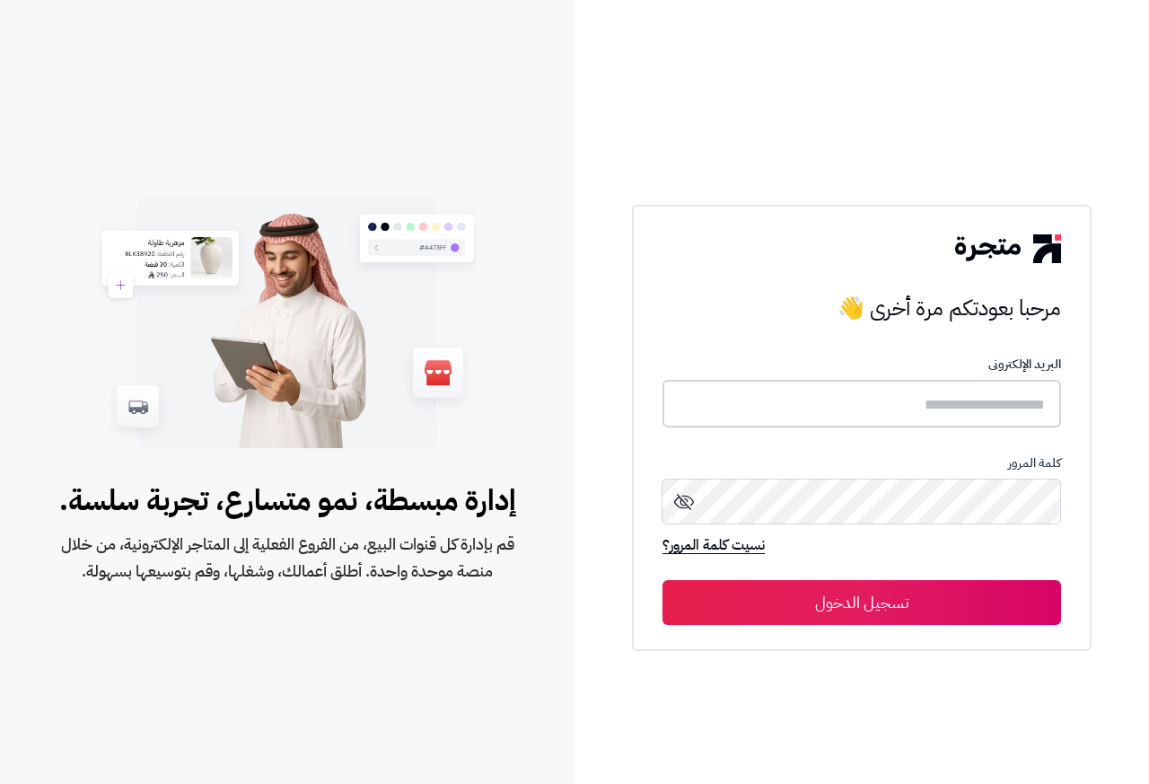
click at [828, 391] on input "text" at bounding box center [862, 404] width 399 height 48
paste input "**********"
type input "**********"
click at [817, 462] on p "كلمة المرور" at bounding box center [862, 462] width 399 height 14
click at [835, 606] on button "تسجيل الدخول" at bounding box center [862, 601] width 399 height 45
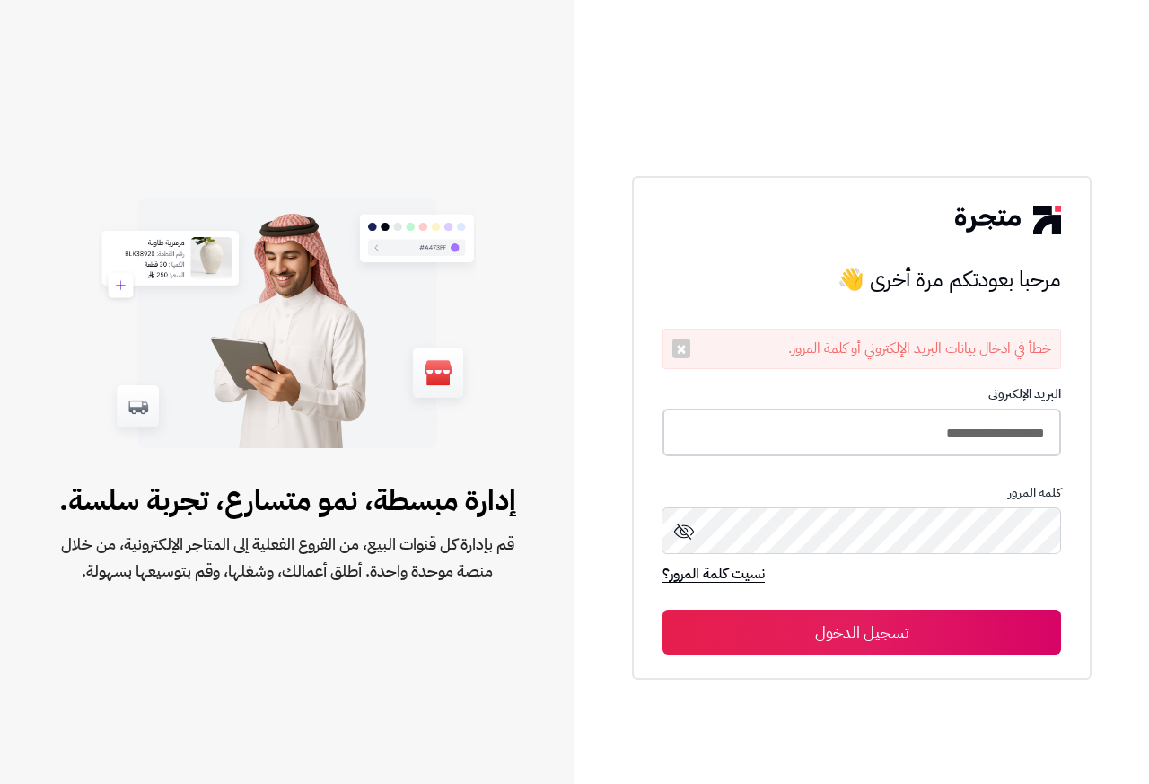
click at [883, 425] on input "**********" at bounding box center [862, 433] width 399 height 48
click at [838, 638] on button "تسجيل الدخول" at bounding box center [862, 631] width 399 height 45
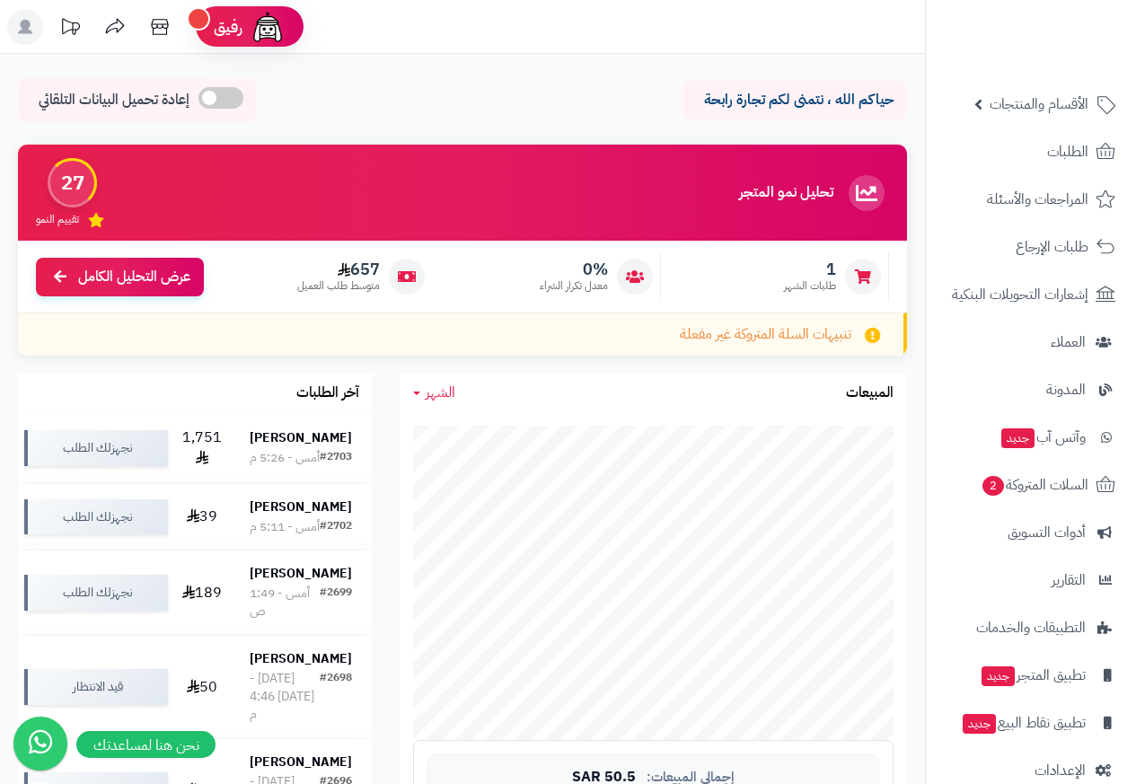
scroll to position [85, 0]
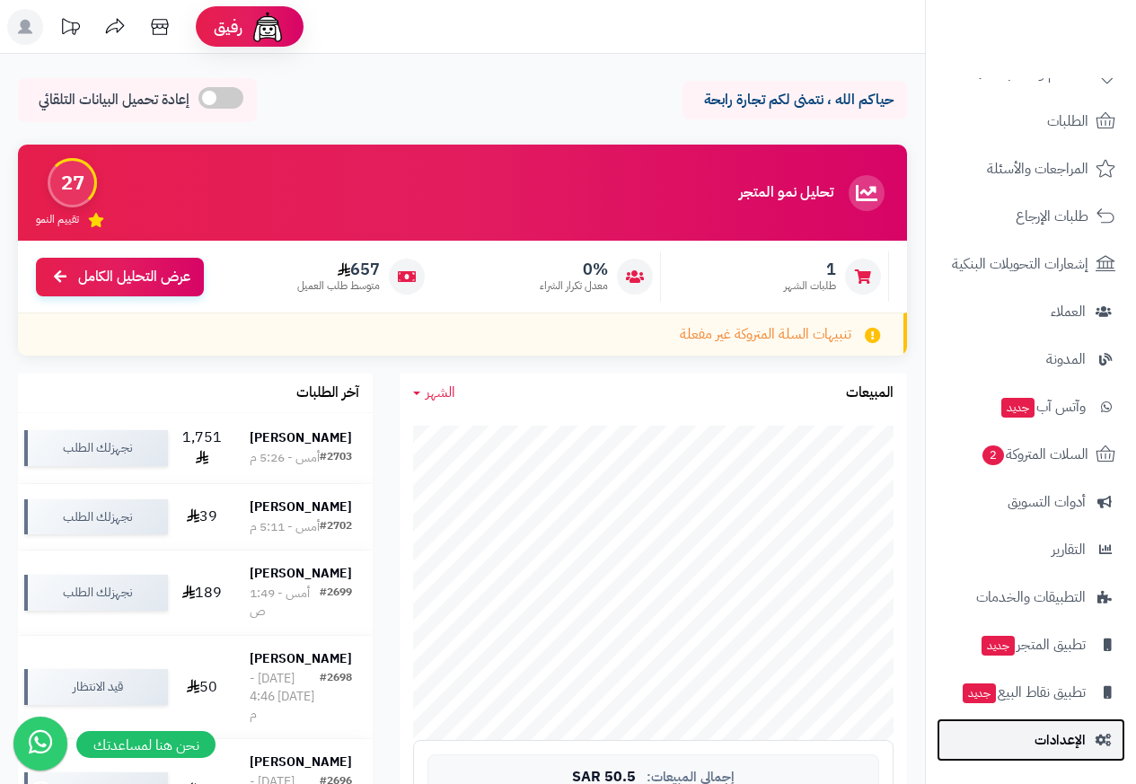
click at [1100, 744] on icon at bounding box center [1103, 740] width 16 height 13
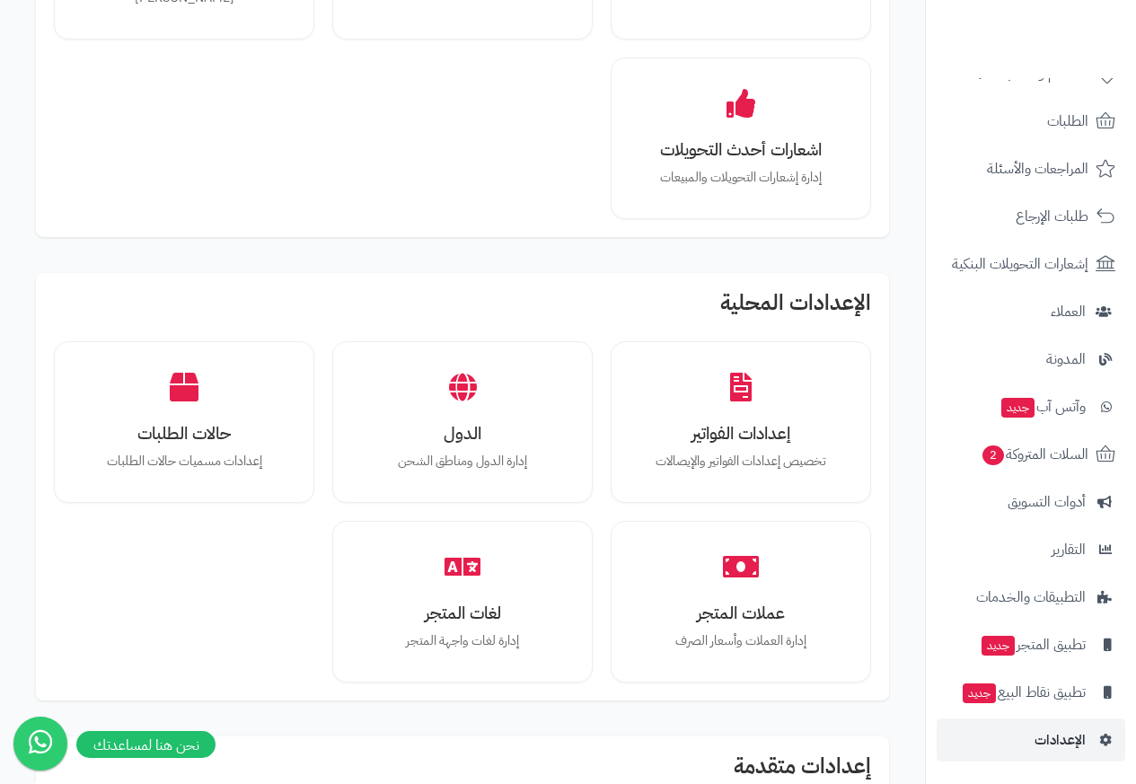
scroll to position [1293, 0]
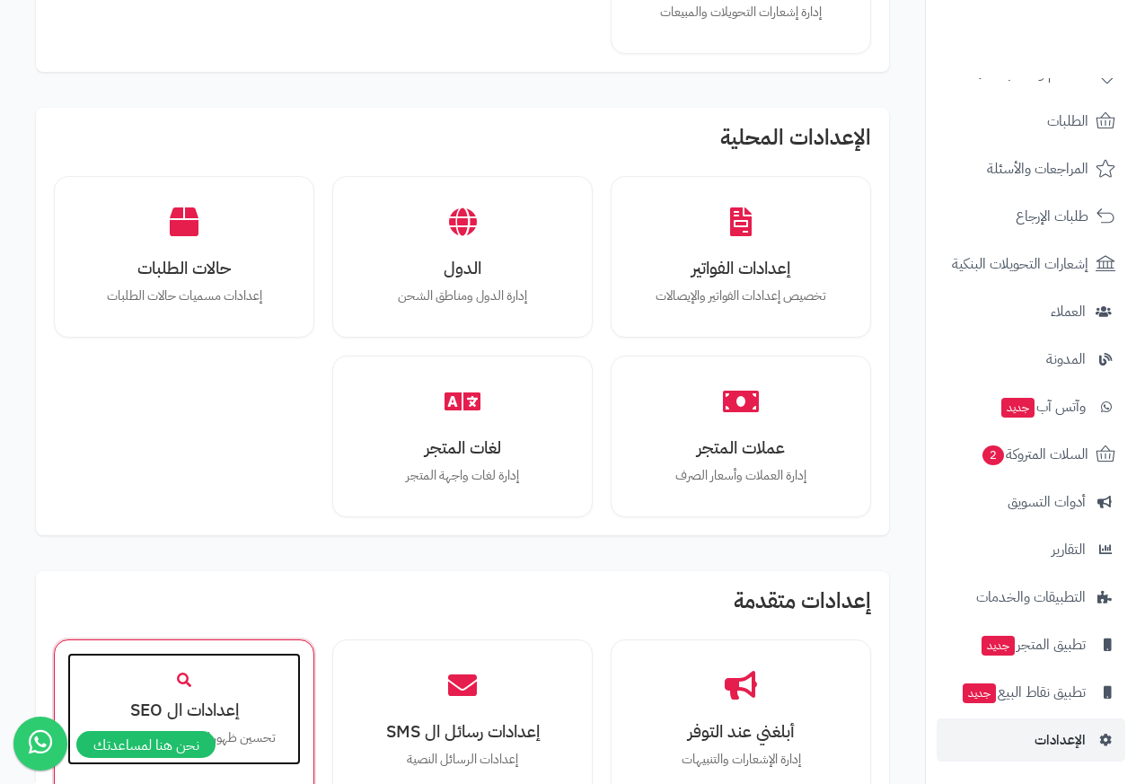
click at [110, 728] on p "تحسين ظهور المتجر في محركات البحث" at bounding box center [184, 738] width 198 height 20
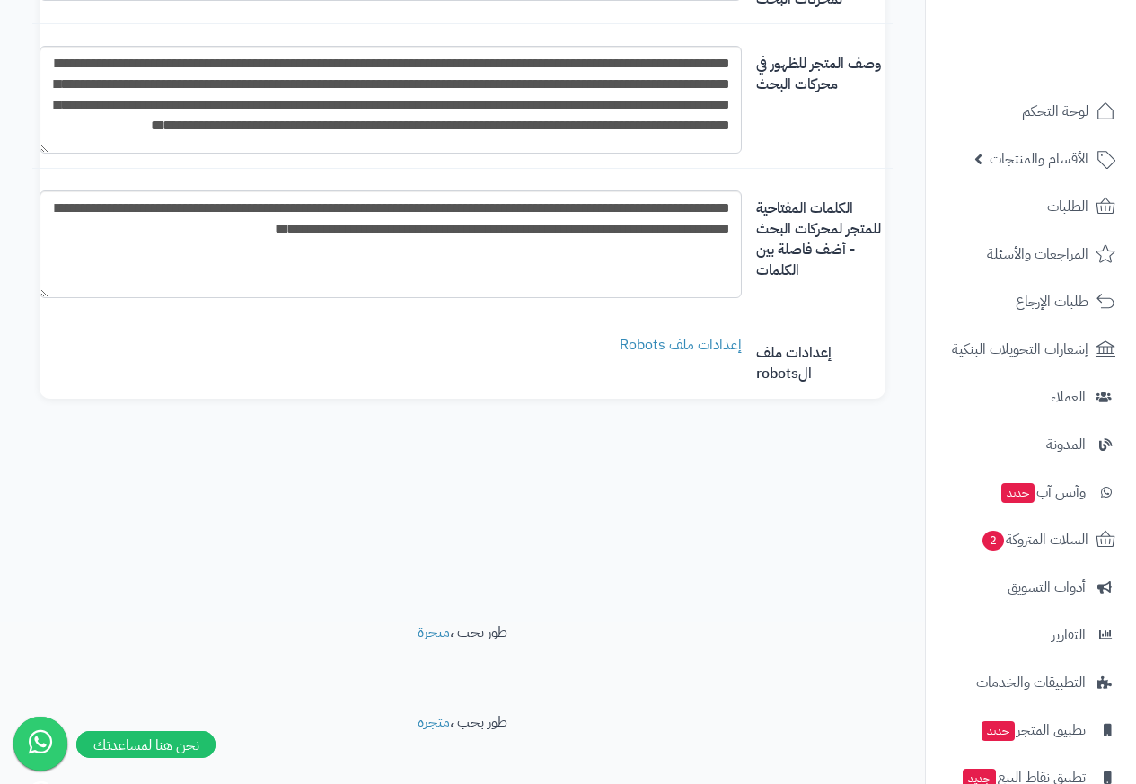
scroll to position [233, 0]
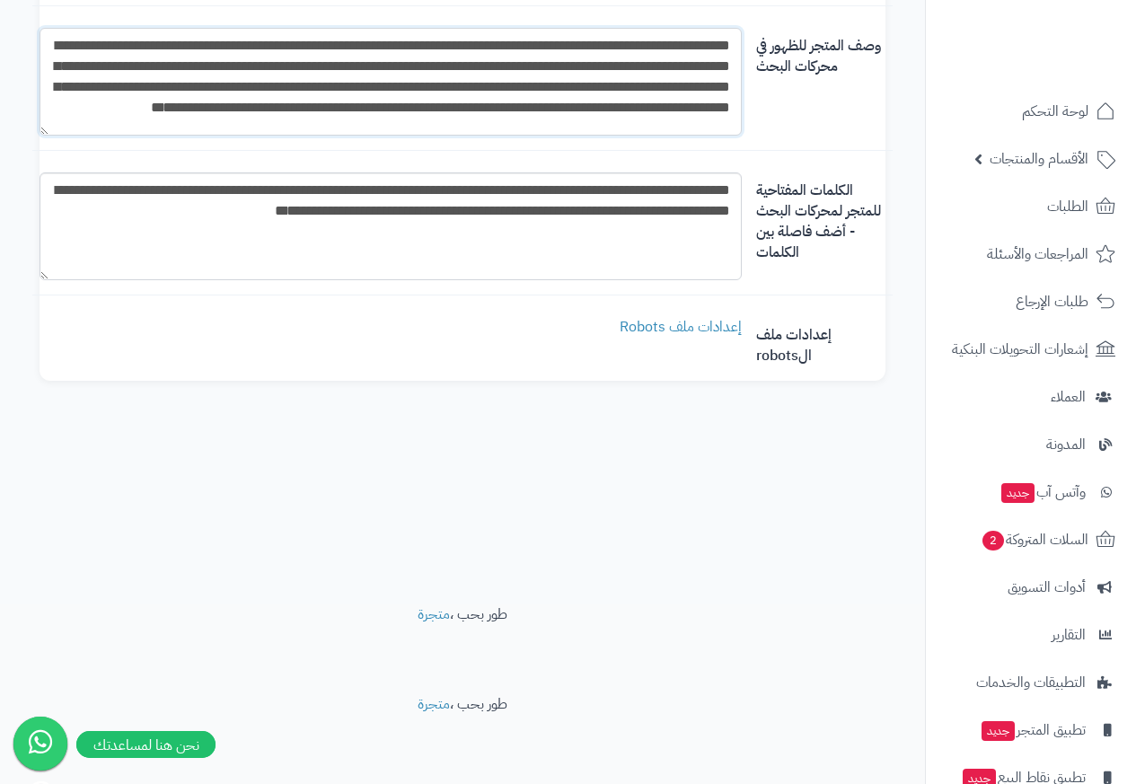
click at [91, 28] on textarea "**********" at bounding box center [391, 82] width 702 height 108
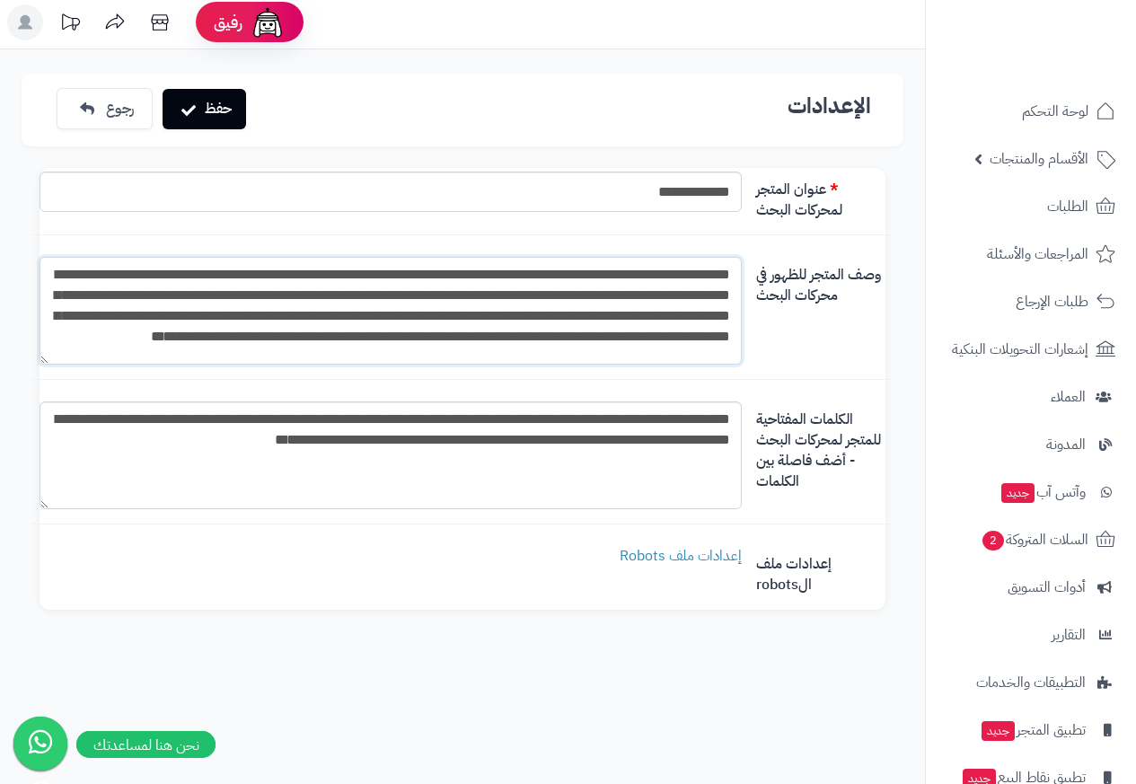
scroll to position [0, 0]
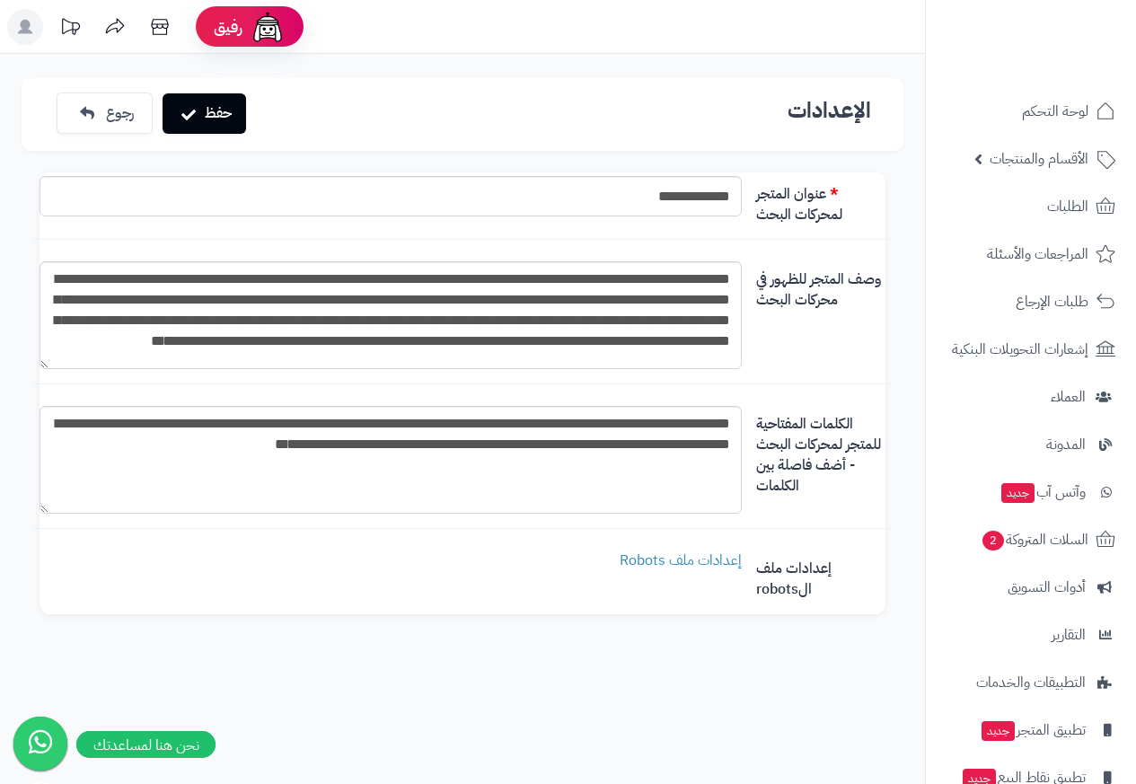
click at [33, 30] on rect at bounding box center [25, 27] width 36 height 36
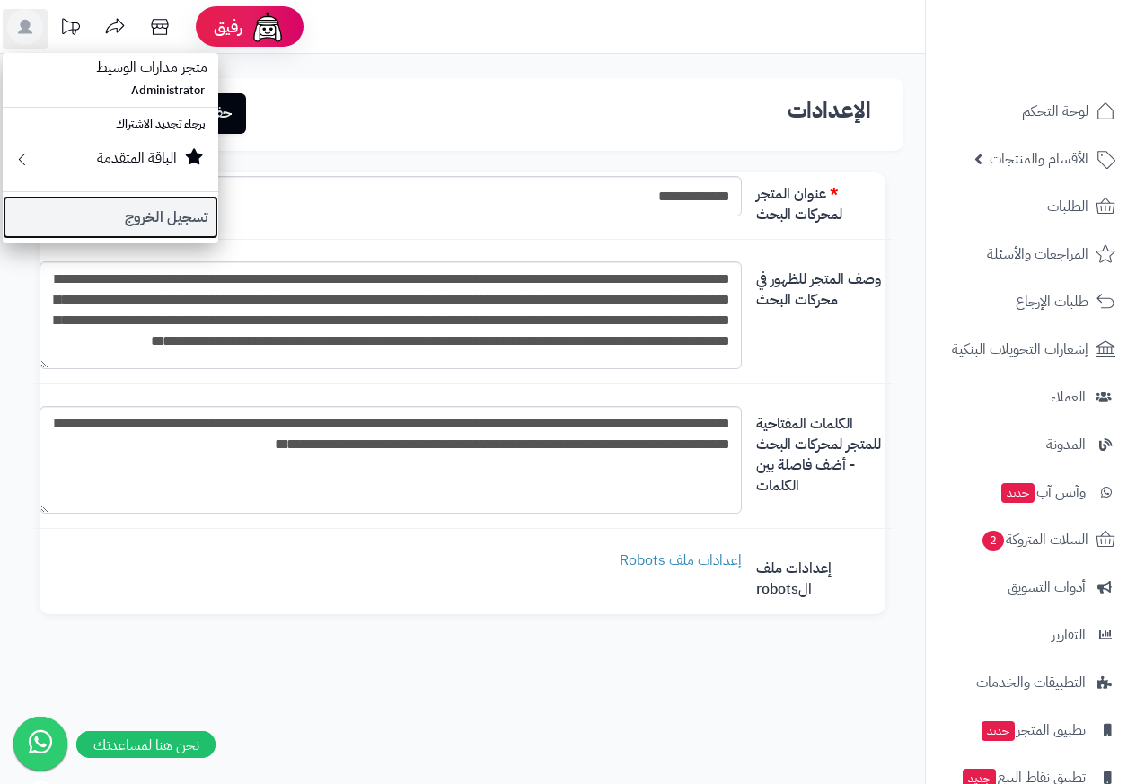
click at [119, 202] on link "تسجيل الخروج" at bounding box center [110, 217] width 215 height 43
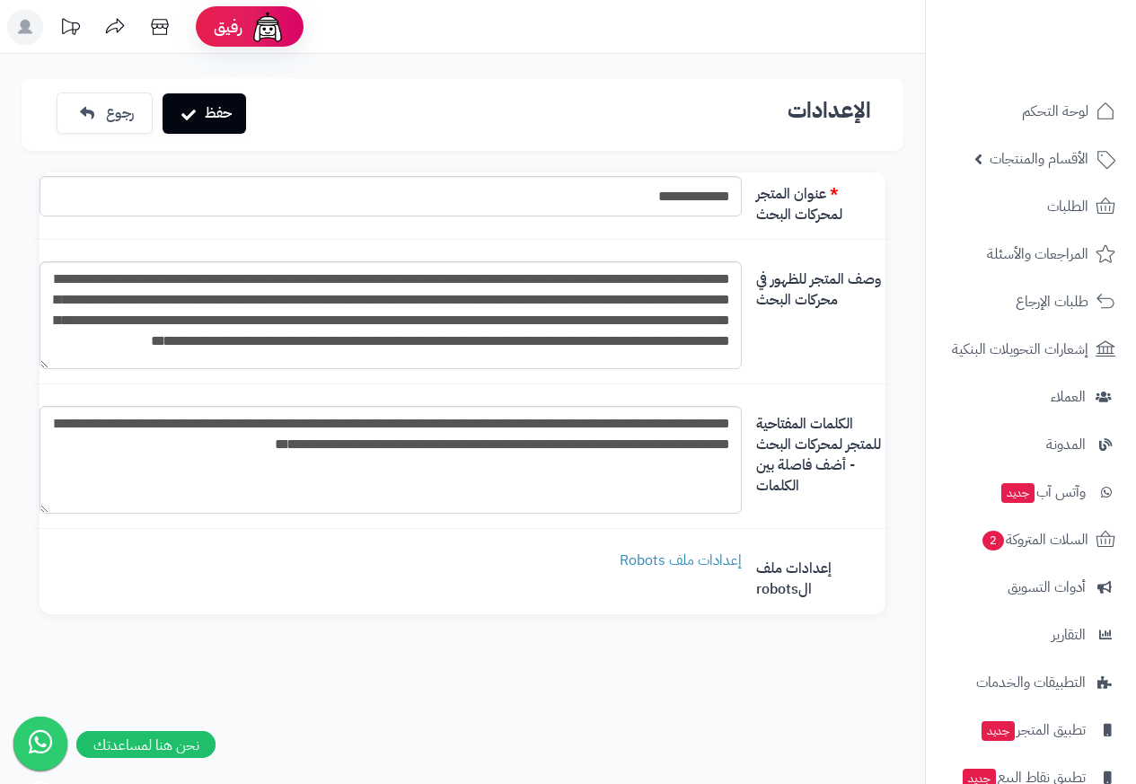
click at [31, 28] on rect at bounding box center [25, 27] width 36 height 36
click at [0, 0] on link "تسجيل الخروج" at bounding box center [0, 0] width 0 height 0
click at [19, 30] on rect at bounding box center [25, 27] width 36 height 36
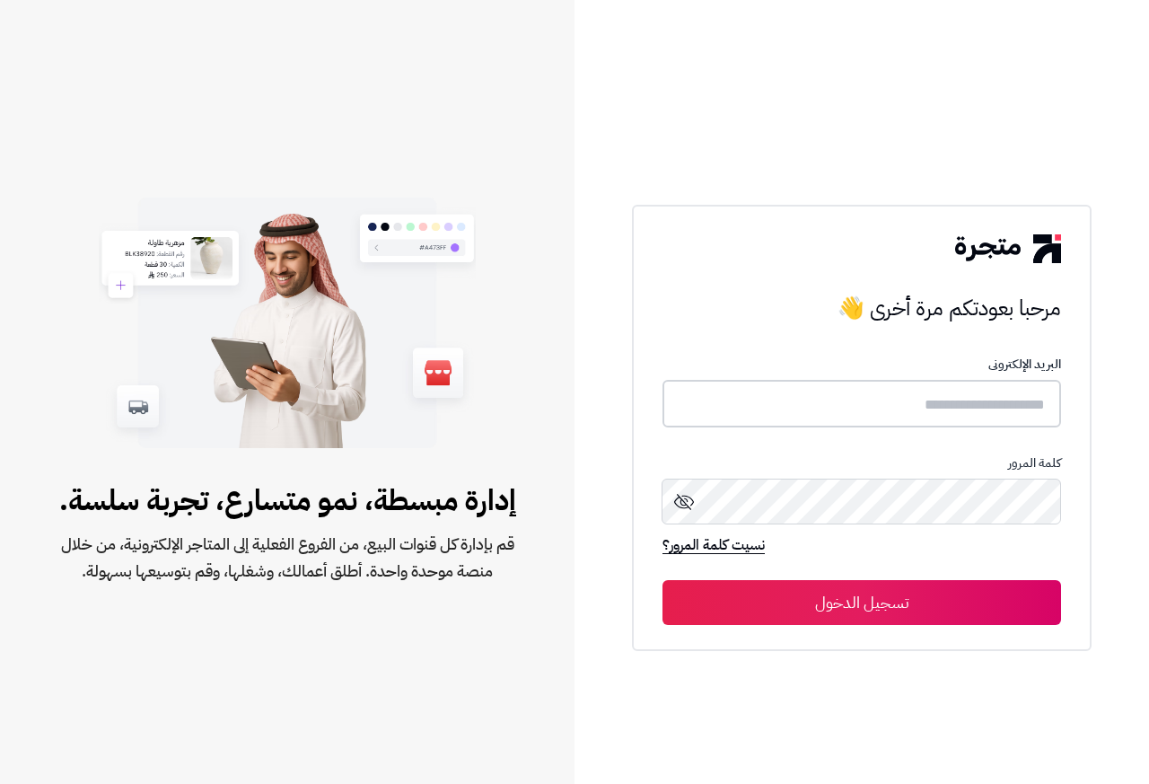
click at [810, 391] on input "text" at bounding box center [862, 404] width 399 height 48
paste input "**********"
type input "**********"
click at [817, 462] on p "كلمة المرور" at bounding box center [862, 462] width 399 height 14
click at [831, 606] on button "تسجيل الدخول" at bounding box center [862, 601] width 399 height 45
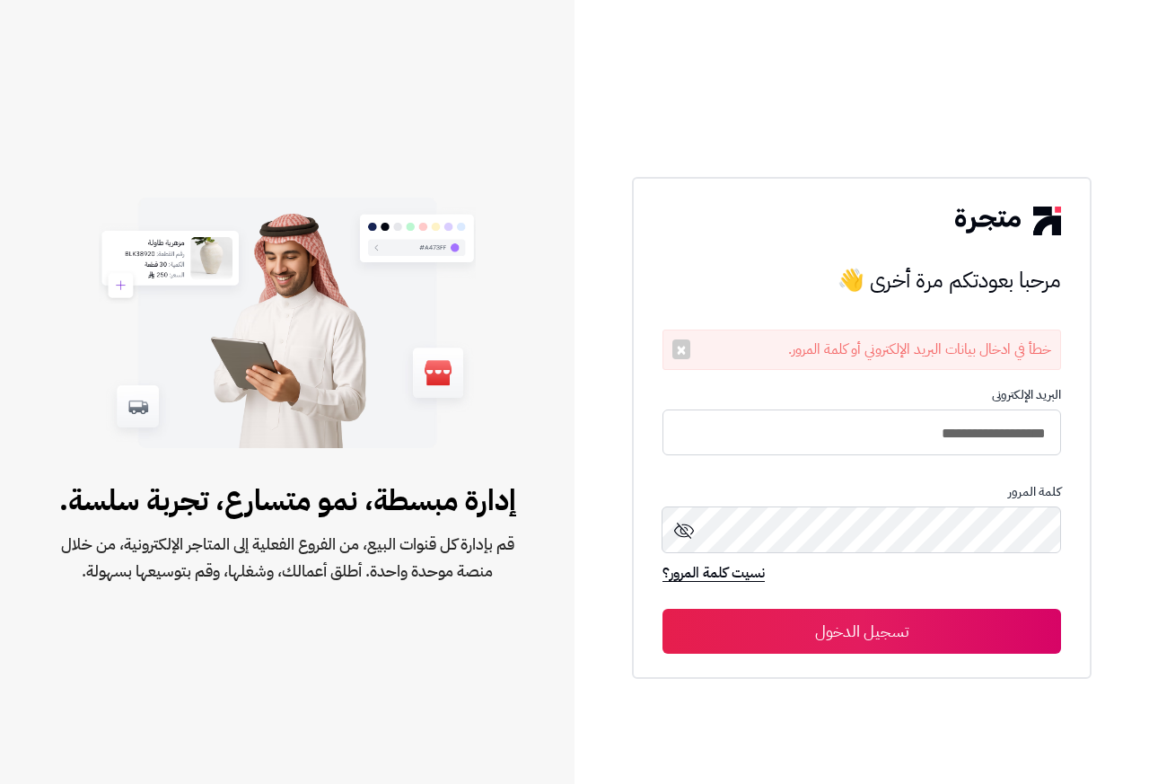
click at [818, 503] on div "كلمة المرور" at bounding box center [862, 525] width 399 height 80
click at [829, 606] on form "**********" at bounding box center [862, 521] width 399 height 266
click at [678, 529] on icon at bounding box center [684, 531] width 22 height 22
click at [831, 636] on button "تسجيل الدخول" at bounding box center [862, 631] width 399 height 45
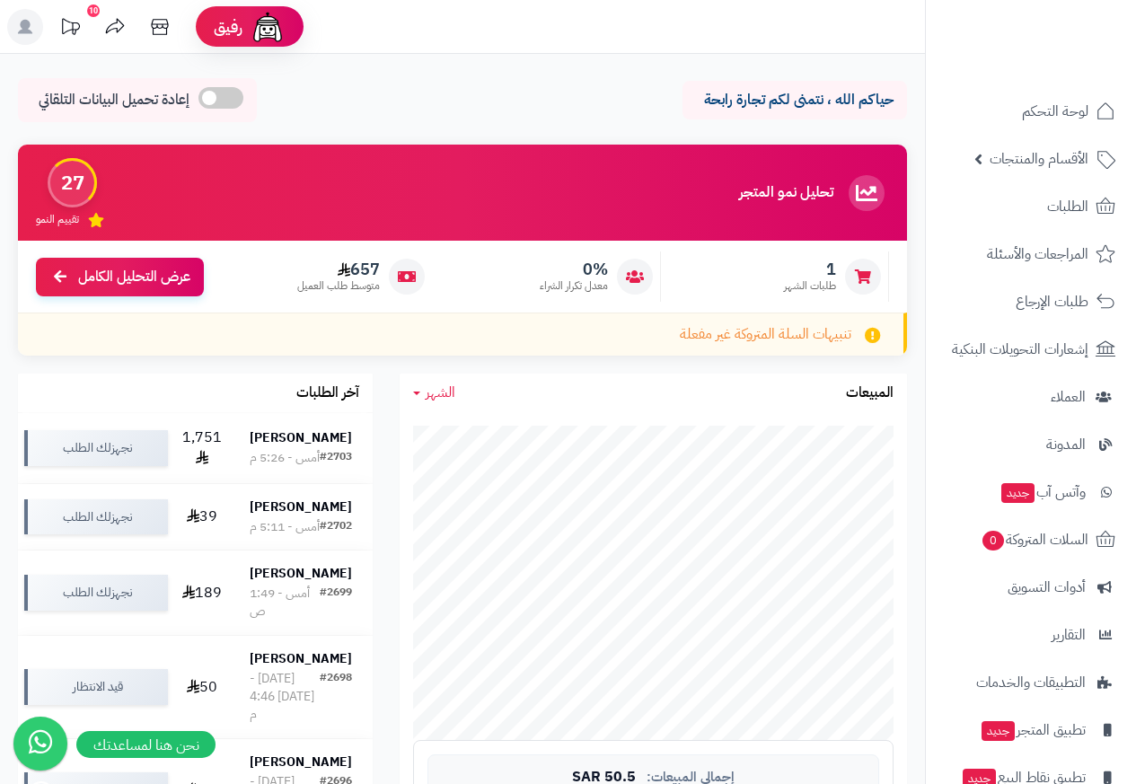
click at [25, 34] on rect at bounding box center [25, 27] width 36 height 36
click at [27, 18] on rect at bounding box center [25, 27] width 36 height 36
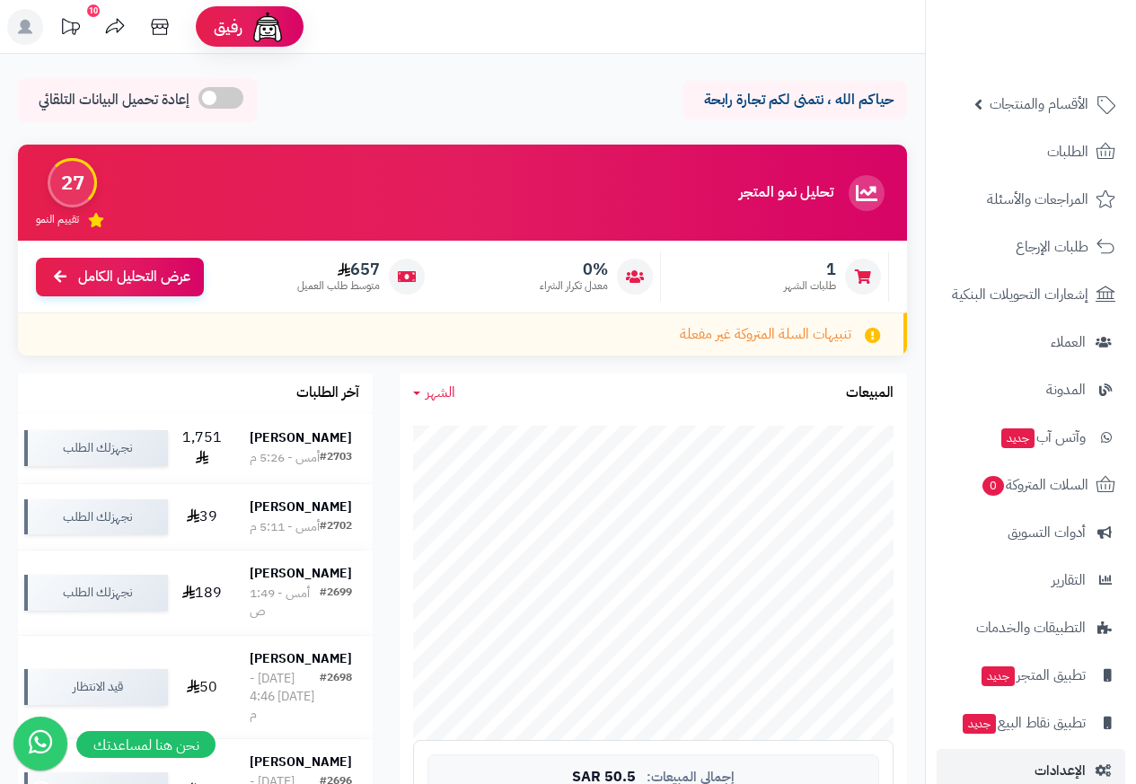
scroll to position [85, 0]
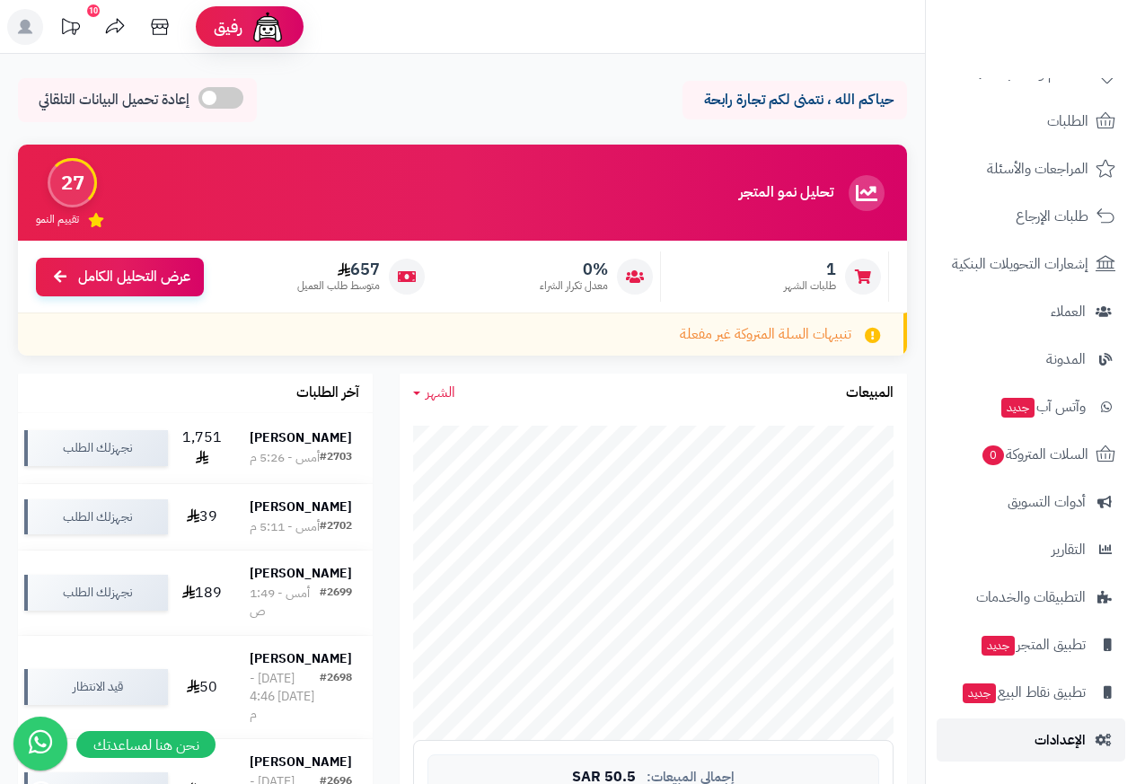
click at [1095, 745] on icon at bounding box center [1103, 740] width 16 height 13
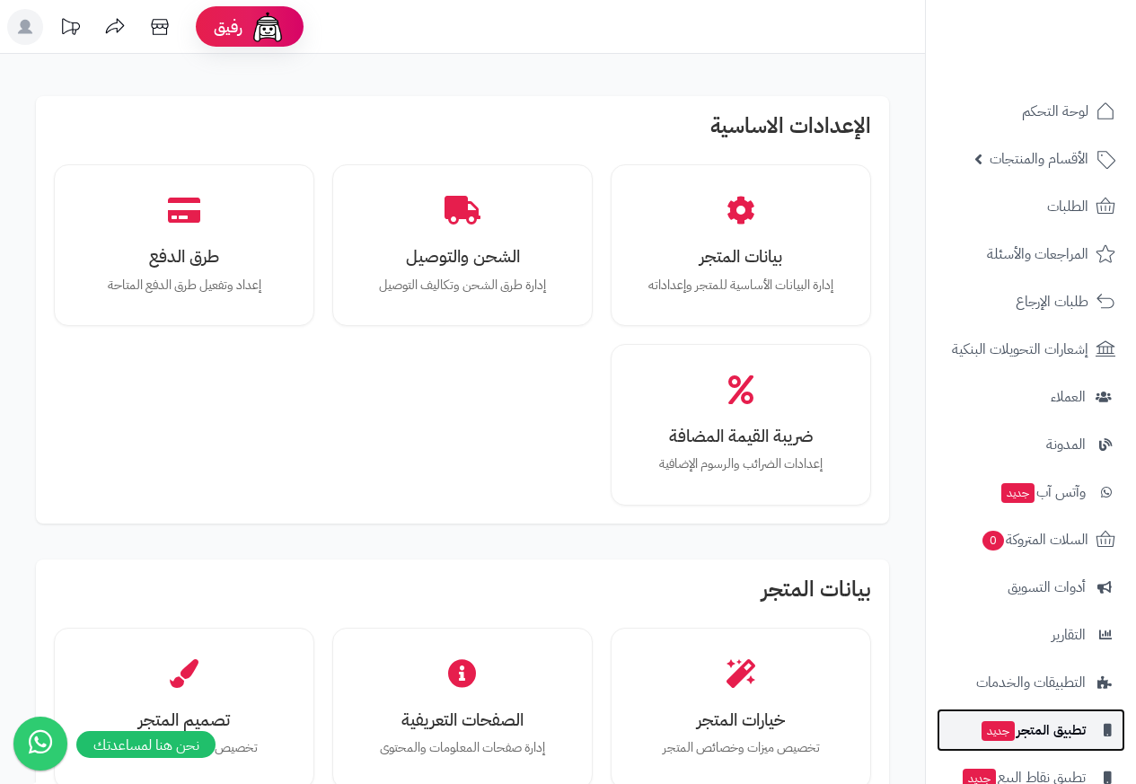
click at [1091, 745] on link "تطبيق المتجر جديد" at bounding box center [1030, 729] width 189 height 43
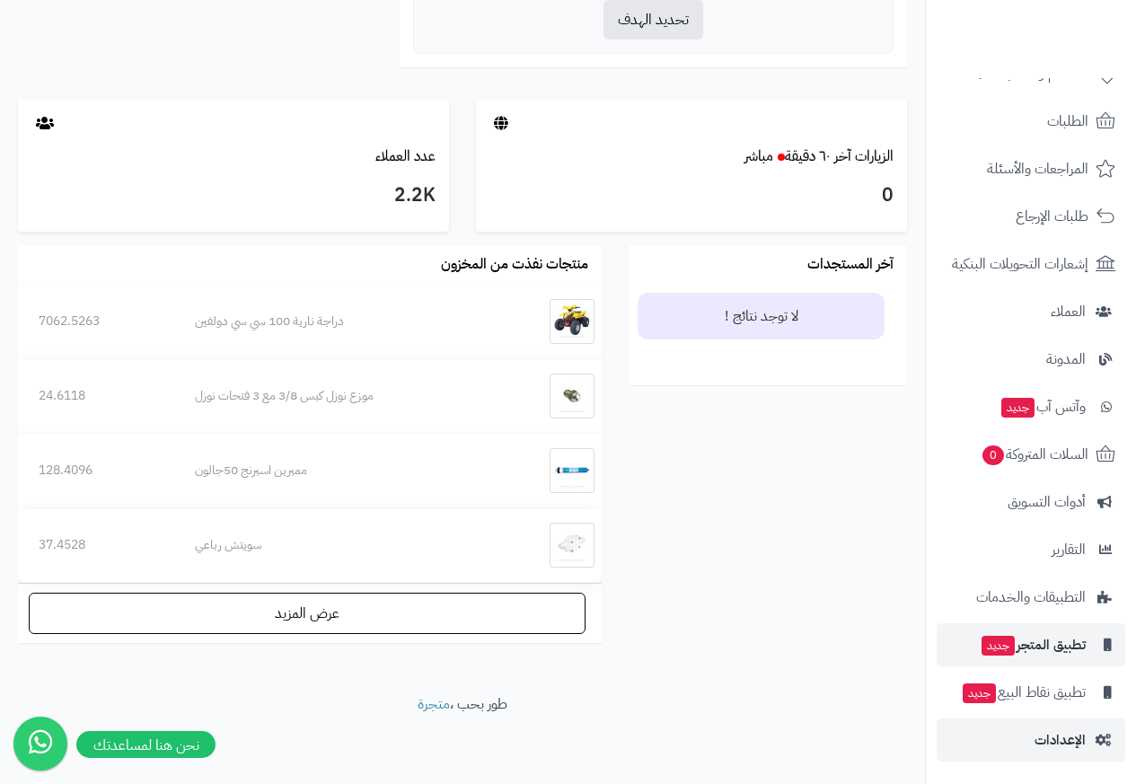
scroll to position [963, 0]
click at [1044, 745] on span "الإعدادات" at bounding box center [1059, 739] width 51 height 25
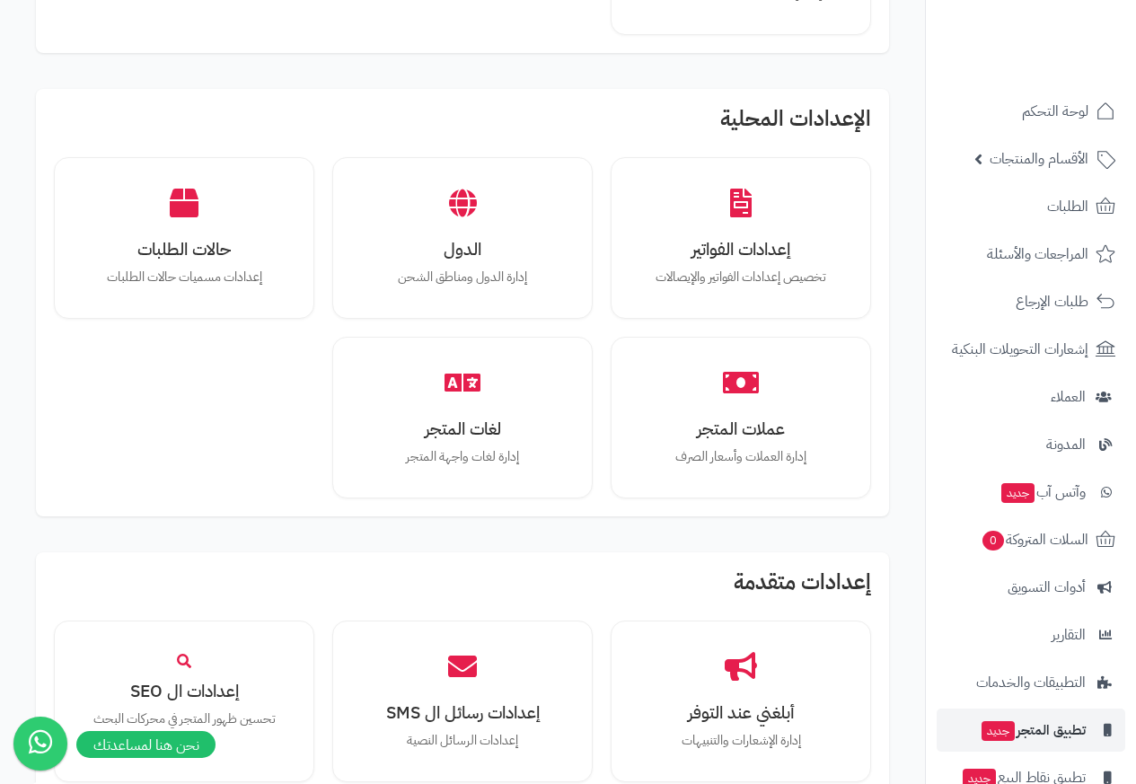
scroll to position [1371, 0]
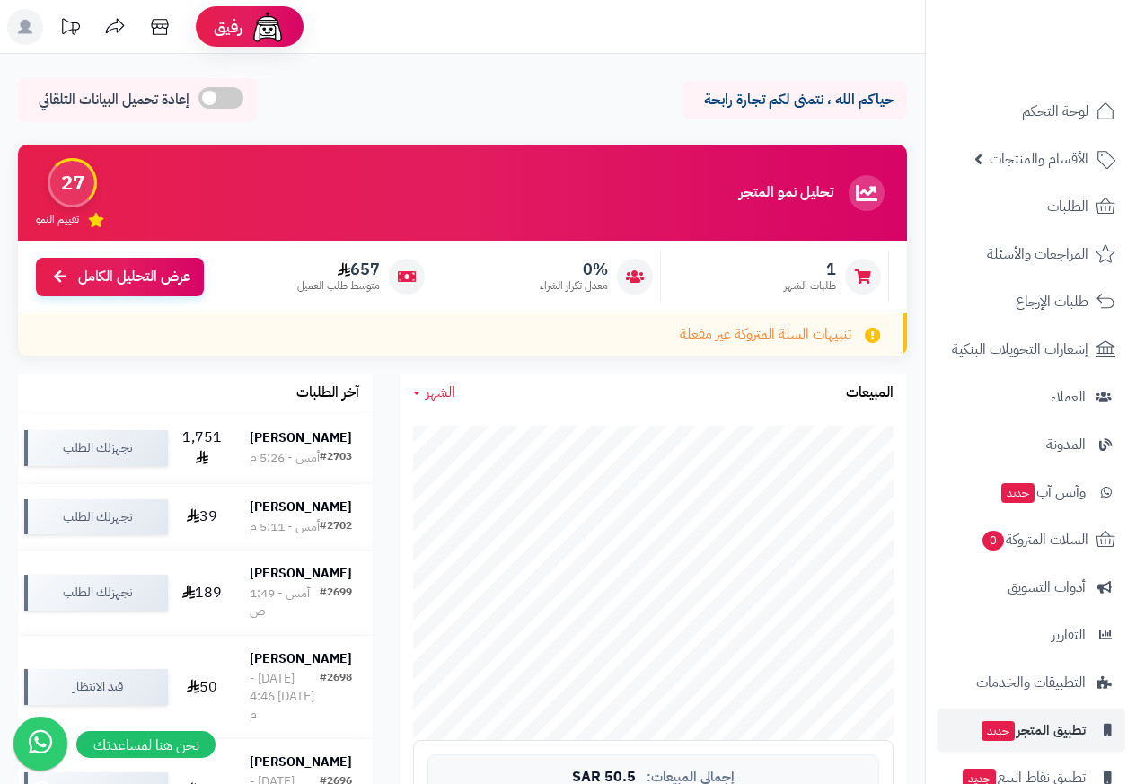
scroll to position [953, 0]
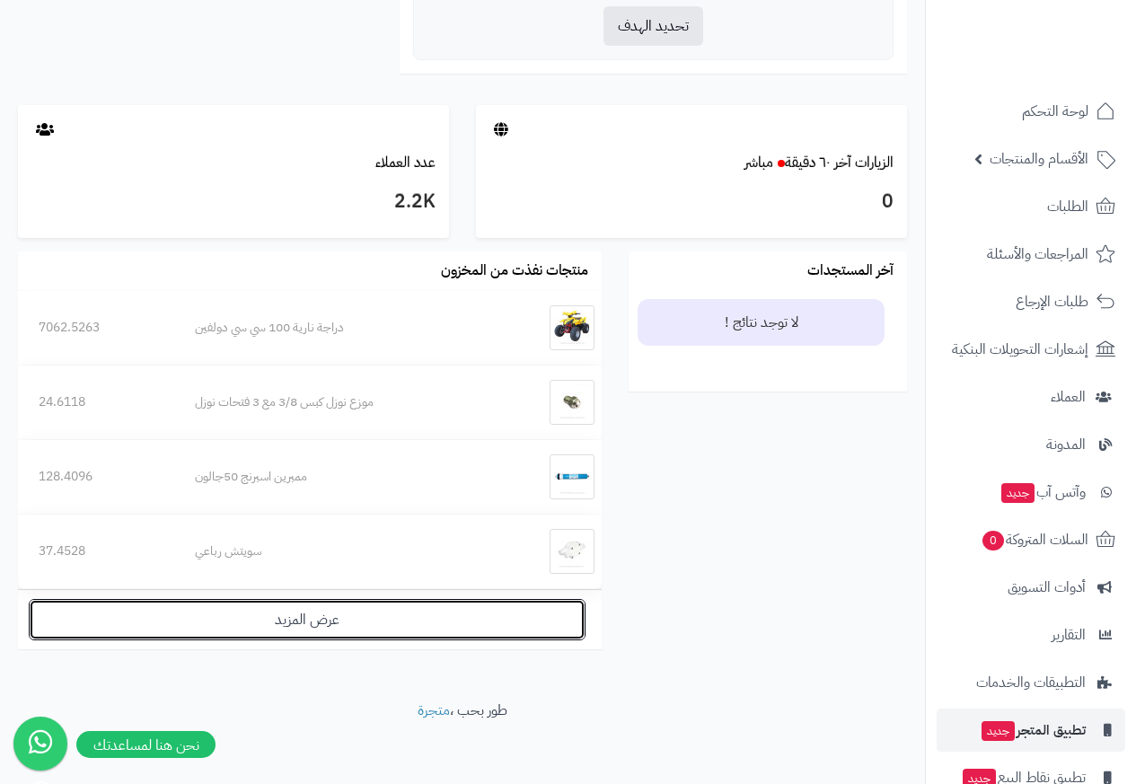
click at [172, 614] on link "عرض المزيد" at bounding box center [307, 619] width 557 height 41
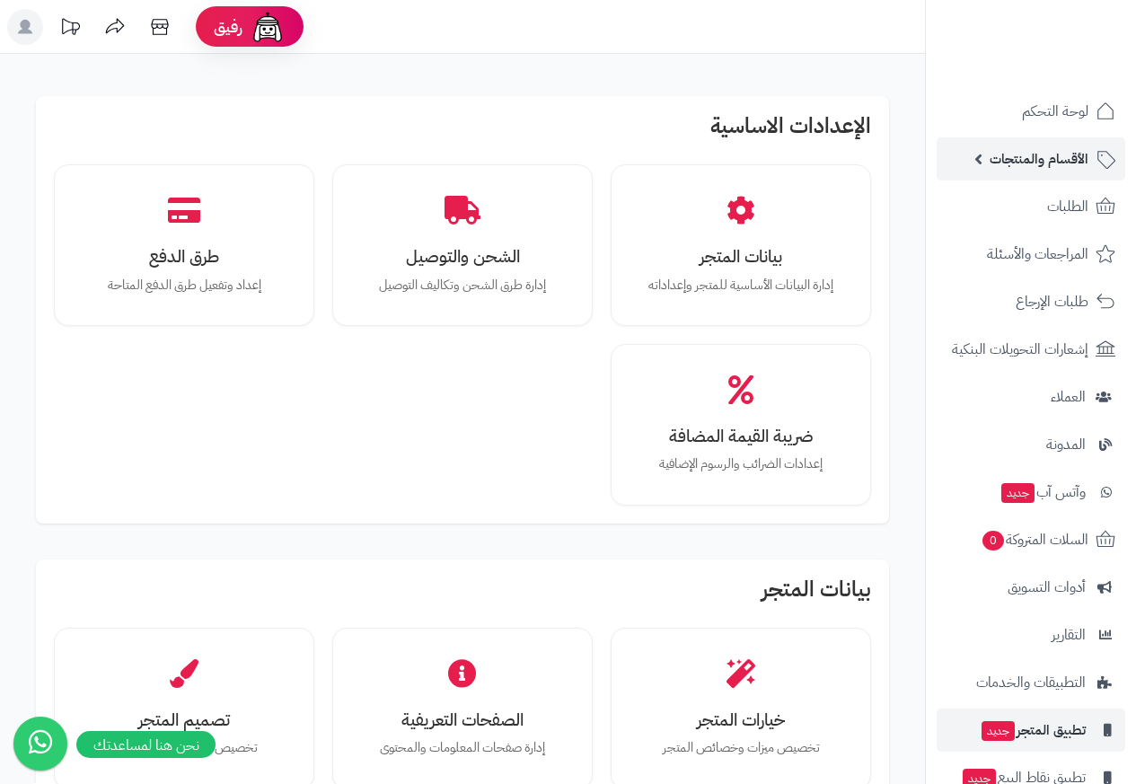
click at [1059, 155] on span "الأقسام والمنتجات" at bounding box center [1038, 158] width 99 height 25
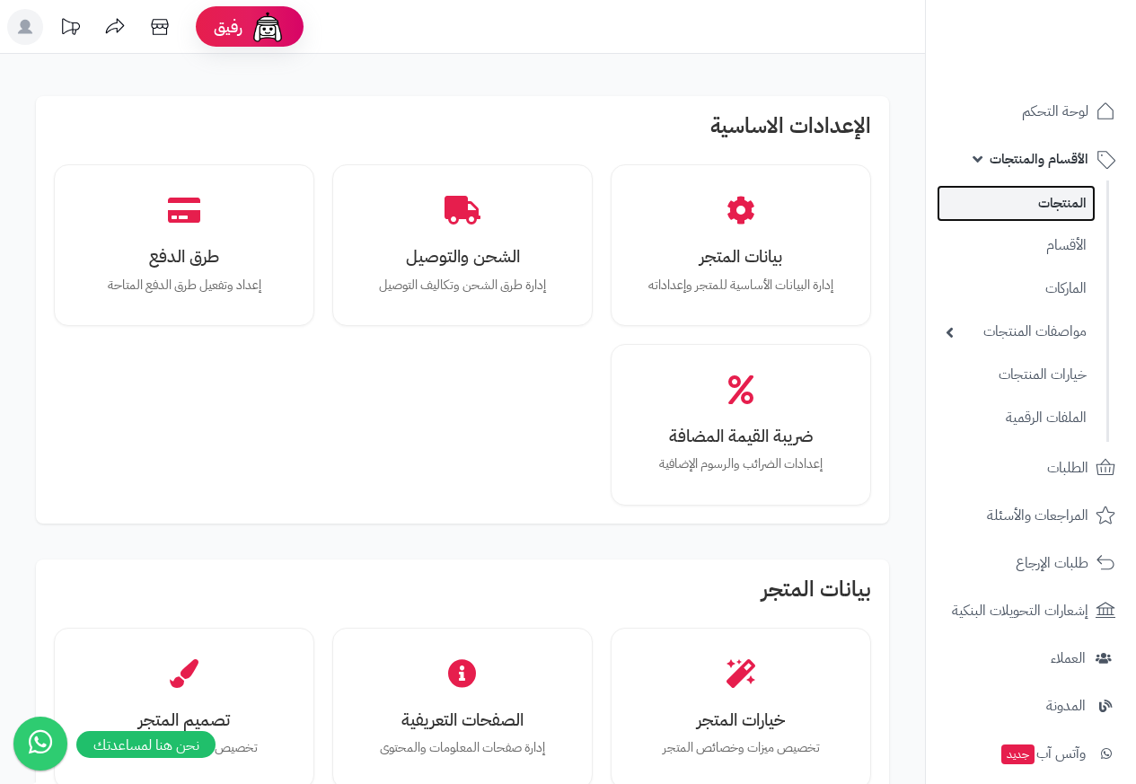
click at [1093, 205] on link "المنتجات" at bounding box center [1015, 203] width 159 height 37
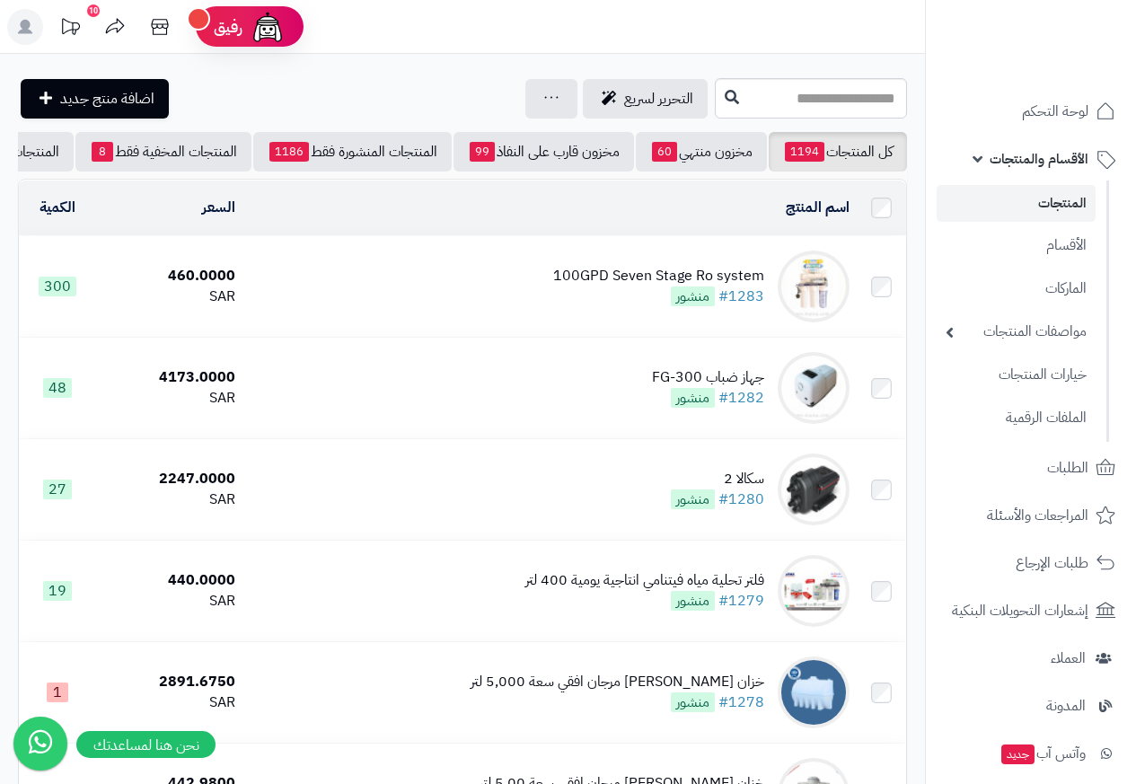
click at [618, 299] on div "100GPD Seven Stage Ro system #1283 منشور" at bounding box center [658, 286] width 211 height 41
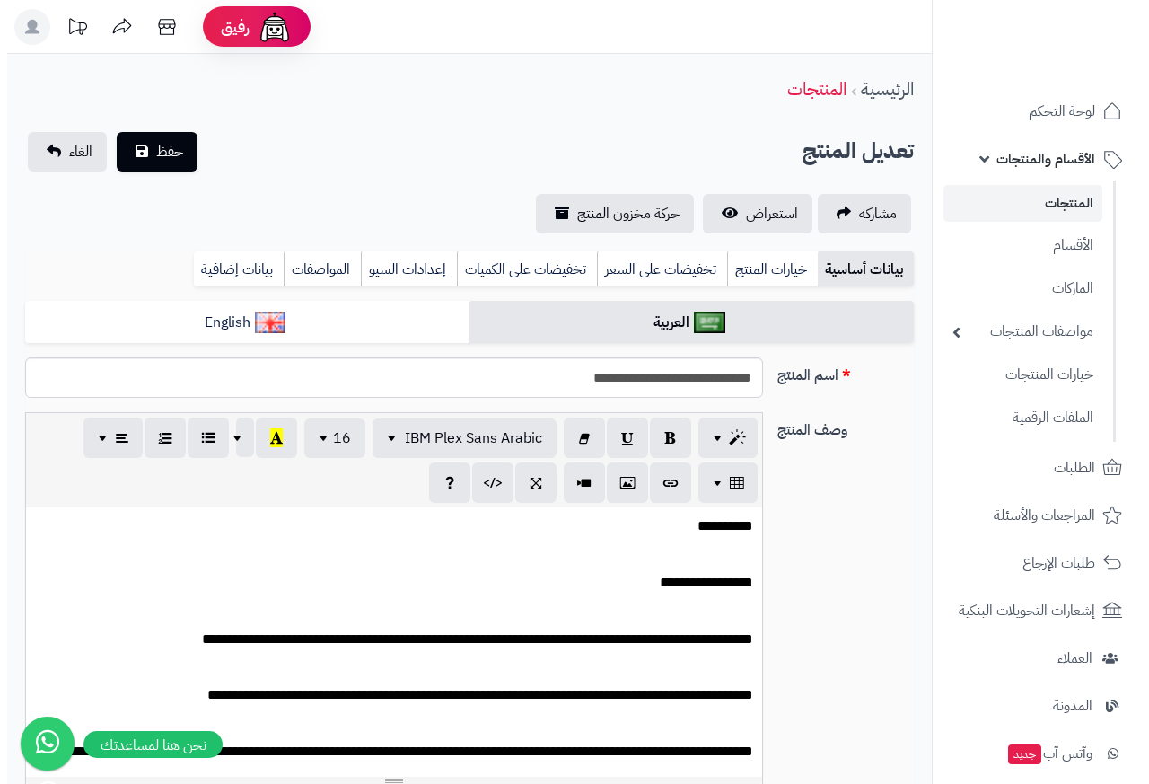
scroll to position [1302, 0]
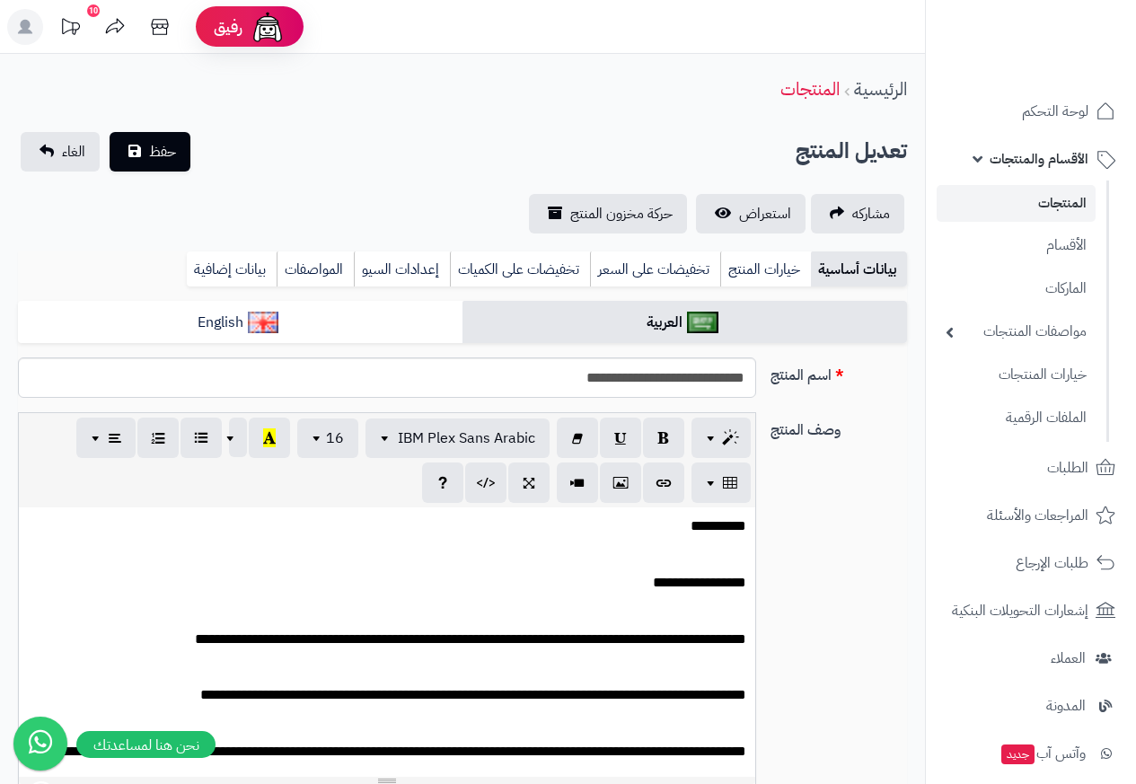
click at [694, 293] on div "بيانات أساسية خيارات المنتج تخفيضات على السعر تخفيضات على الكميات إعدادات السيو…" at bounding box center [462, 275] width 889 height 49
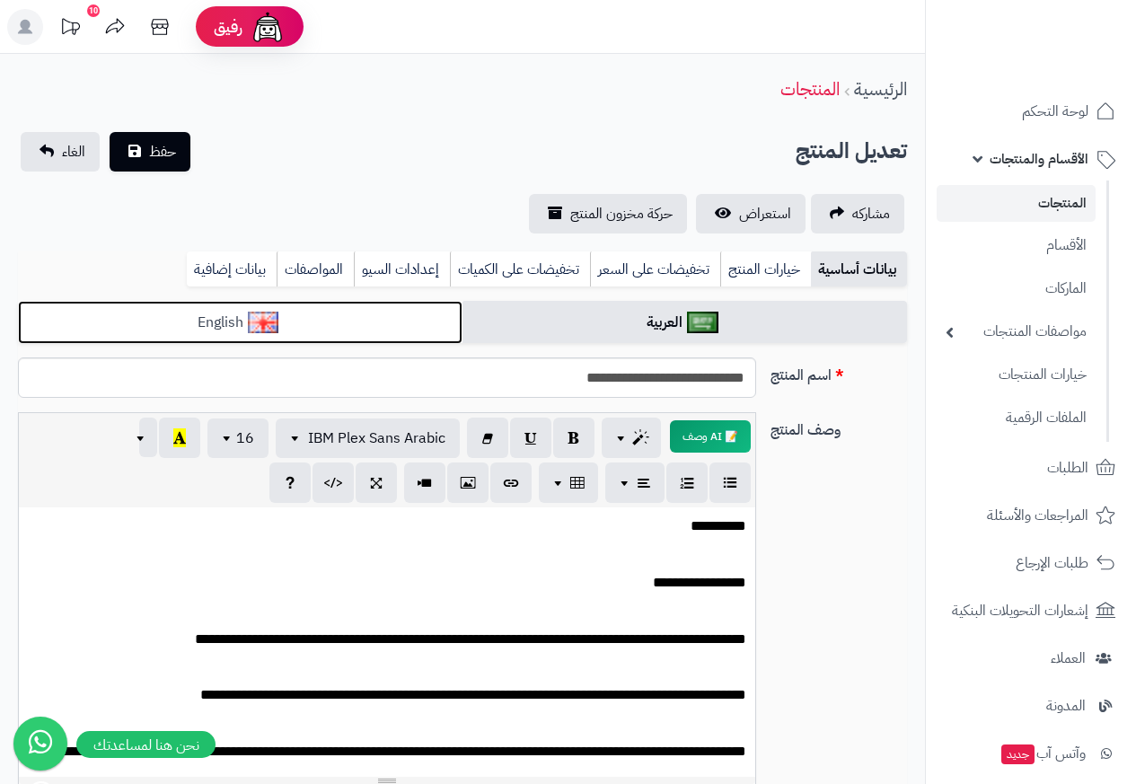
click at [346, 305] on link "English" at bounding box center [240, 323] width 444 height 44
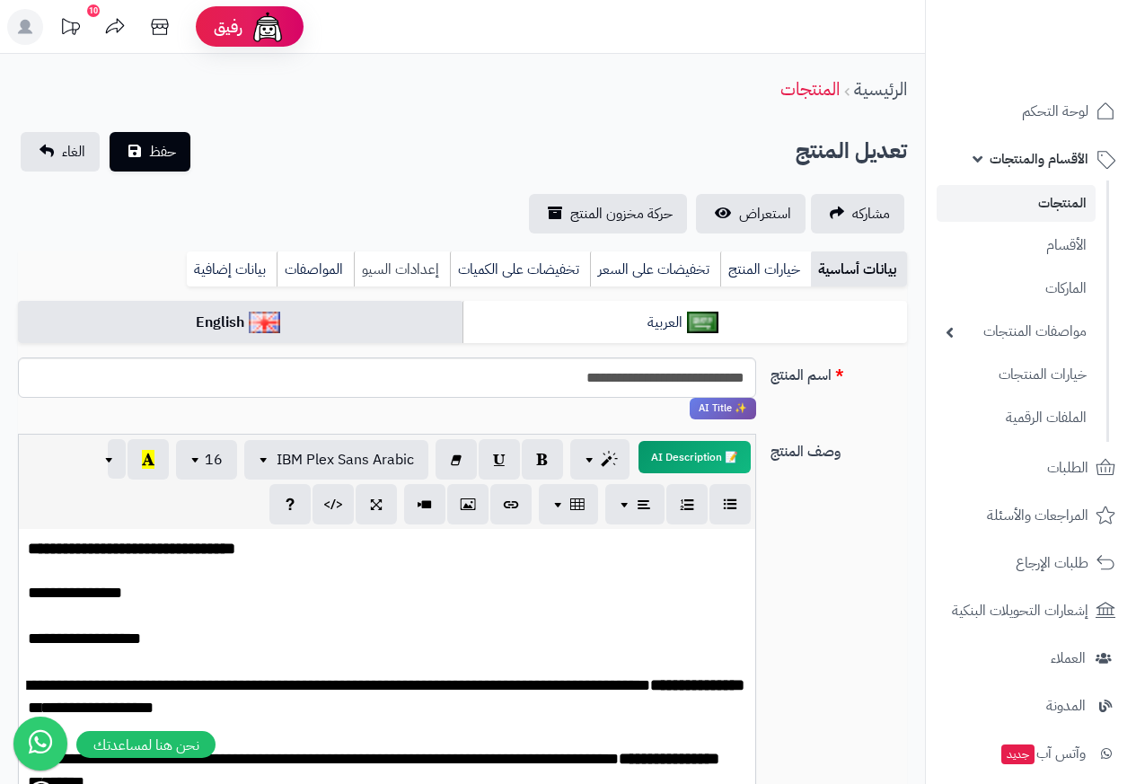
click at [374, 268] on link "إعدادات السيو" at bounding box center [402, 269] width 96 height 36
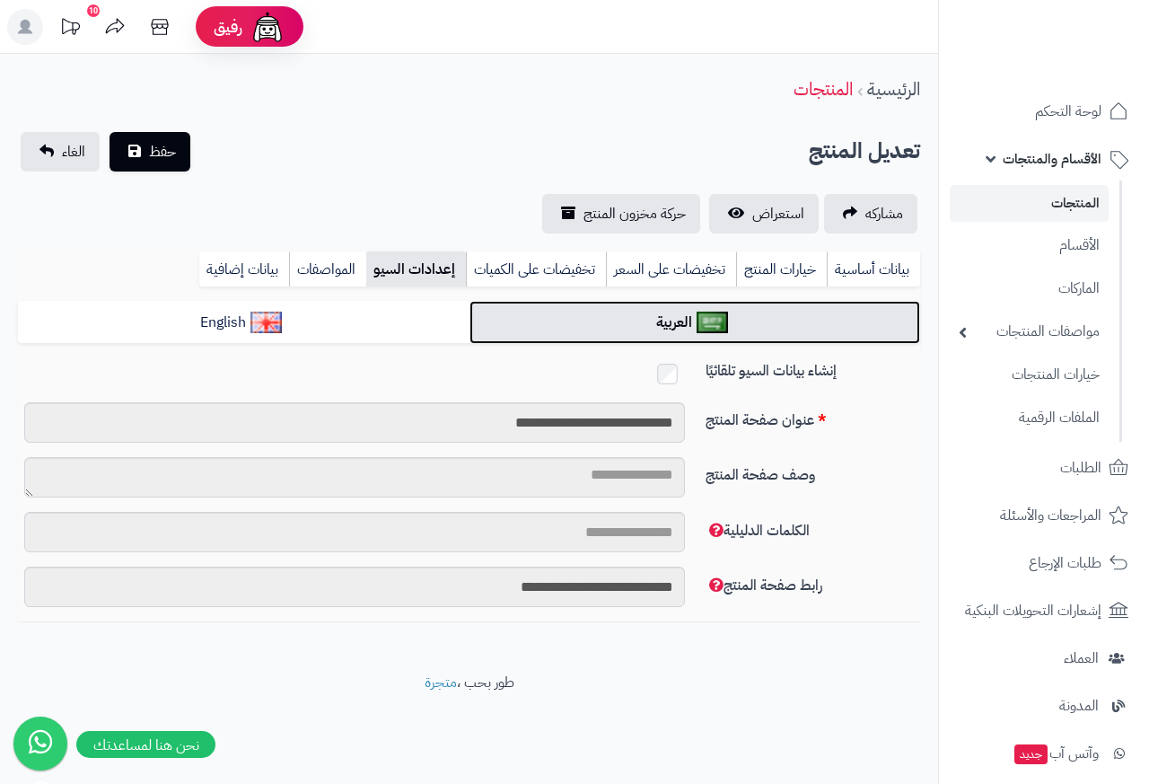
click at [696, 320] on link "العربية" at bounding box center [696, 323] width 452 height 44
click at [707, 320] on img at bounding box center [712, 323] width 31 height 22
click at [664, 321] on link "العربية" at bounding box center [696, 323] width 452 height 44
click at [615, 321] on link "العربية" at bounding box center [696, 323] width 452 height 44
click at [509, 321] on link "العربية" at bounding box center [696, 323] width 452 height 44
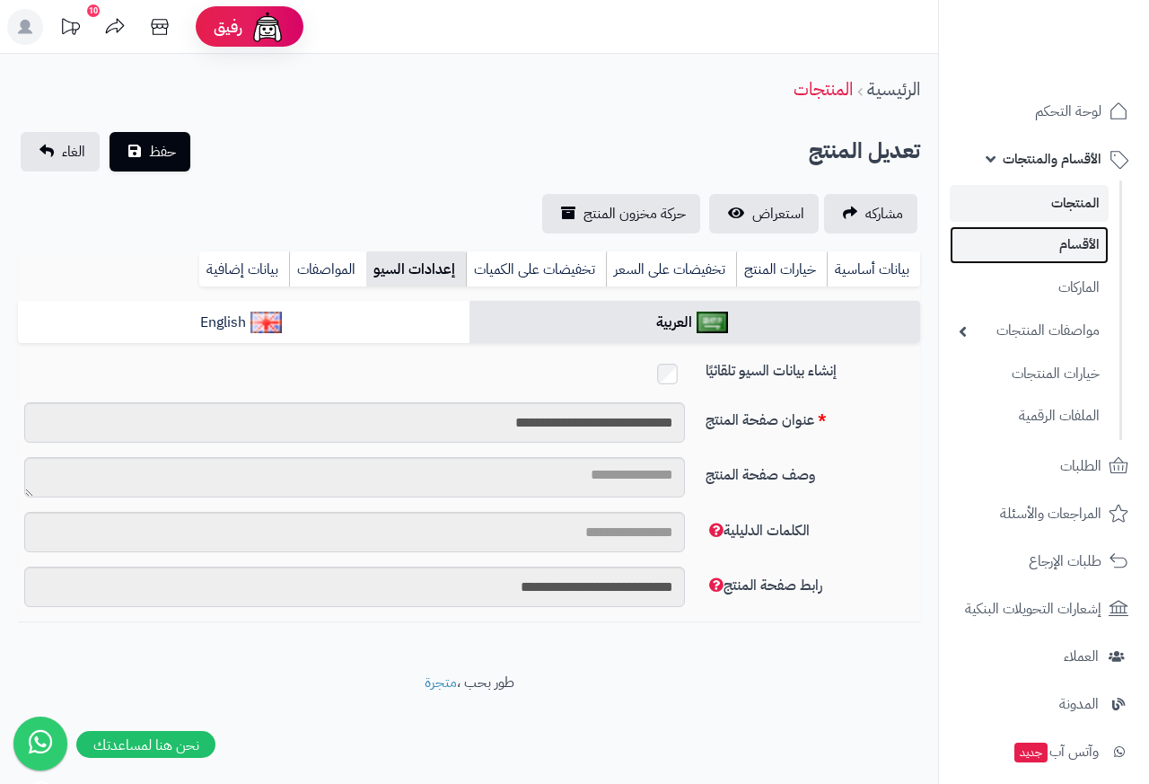
click at [1091, 241] on link "الأقسام" at bounding box center [1029, 244] width 159 height 37
click at [1093, 242] on link "الأقسام" at bounding box center [1029, 244] width 159 height 37
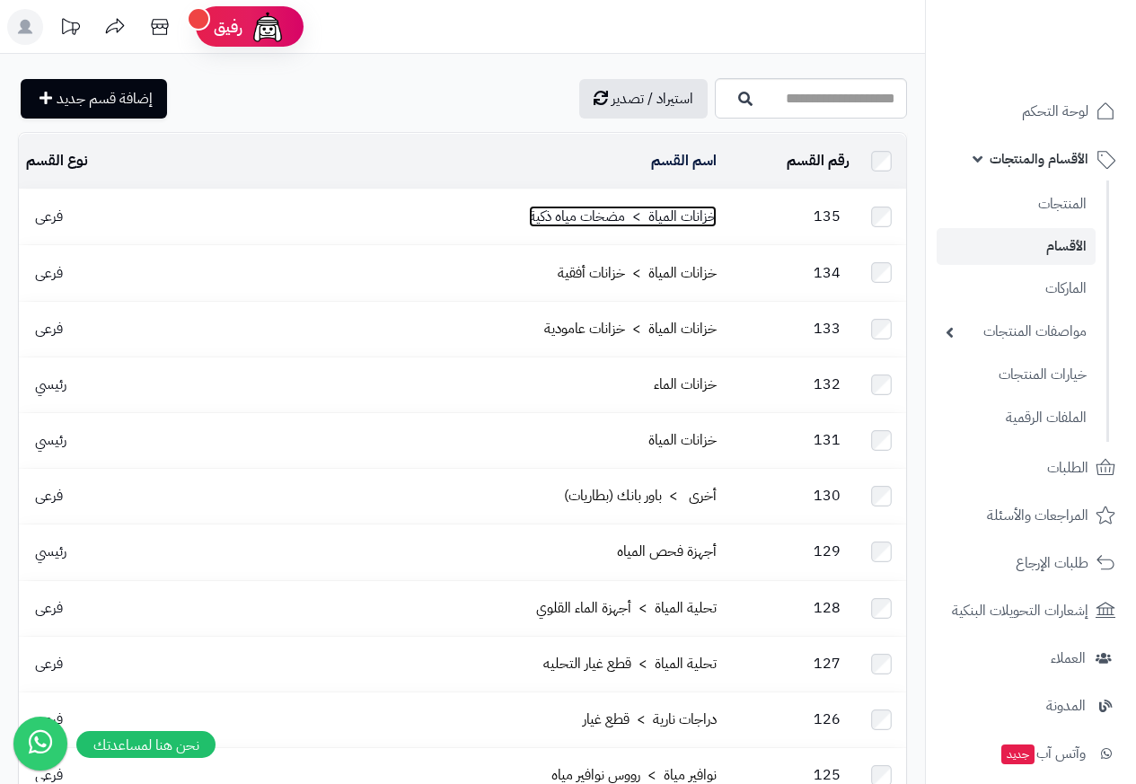
click at [580, 214] on link "خزانات المياة > مضخات مياه ذكية" at bounding box center [623, 217] width 188 height 22
click at [553, 212] on link "خزانات المياة > مضخات مياه ذكية" at bounding box center [623, 217] width 188 height 22
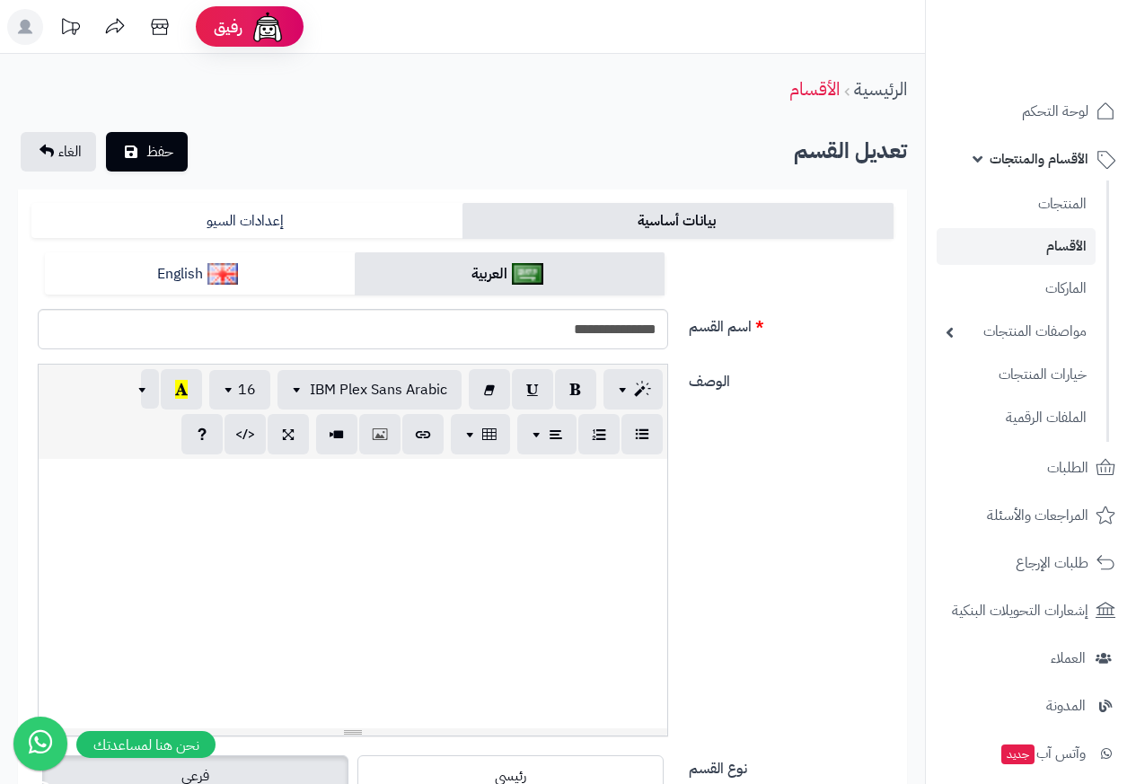
click at [553, 212] on link "بيانات أساسية" at bounding box center [677, 221] width 431 height 36
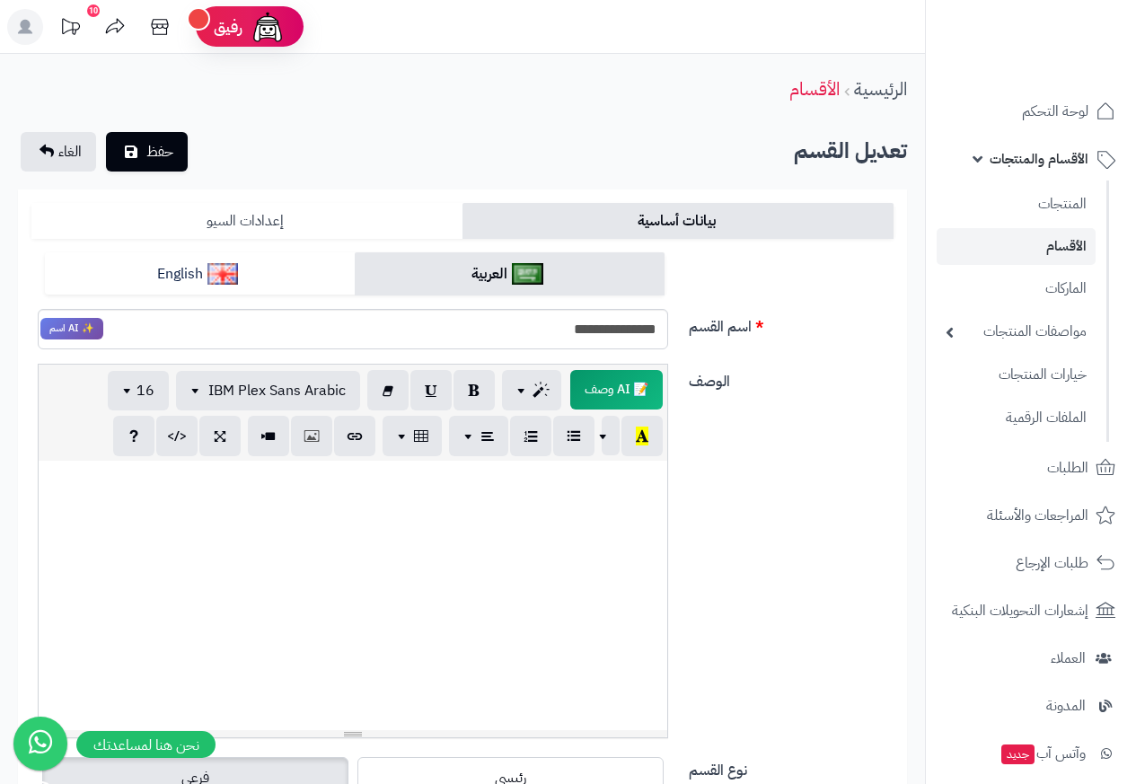
click at [202, 225] on link "إعدادات السيو" at bounding box center [246, 221] width 431 height 36
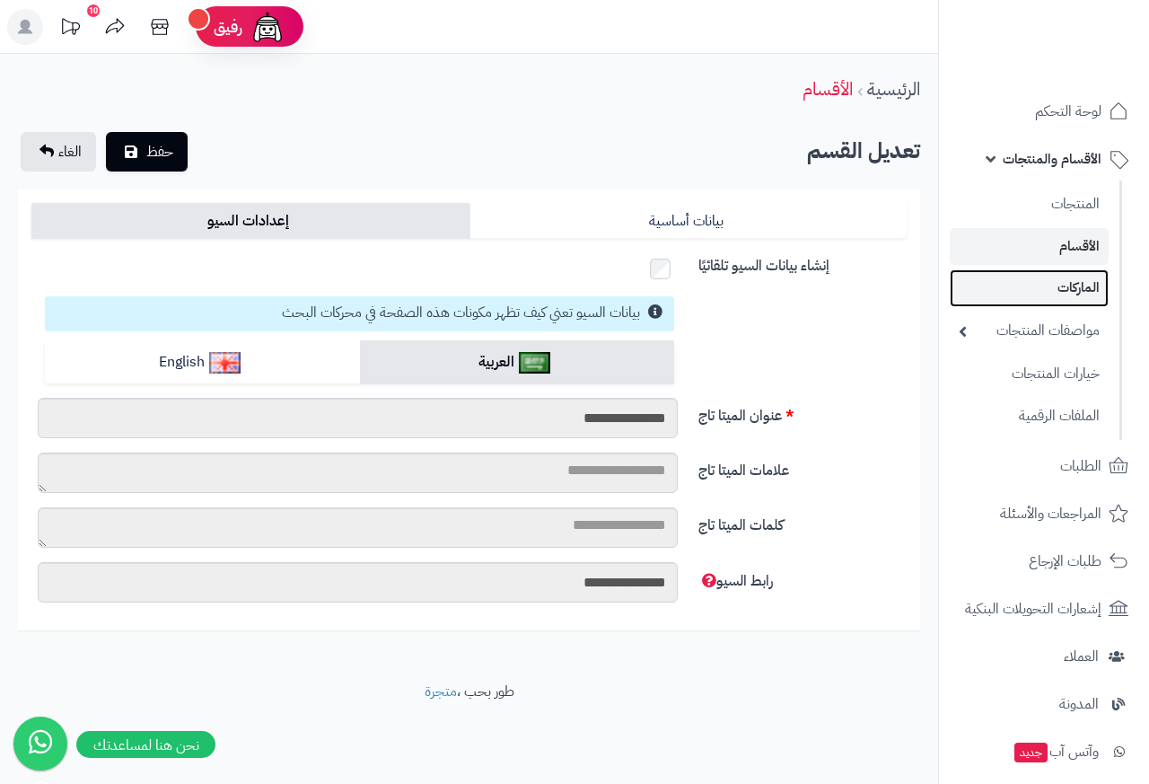
click at [1089, 292] on link "الماركات" at bounding box center [1029, 287] width 159 height 37
click at [1079, 292] on link "الماركات" at bounding box center [1029, 287] width 159 height 37
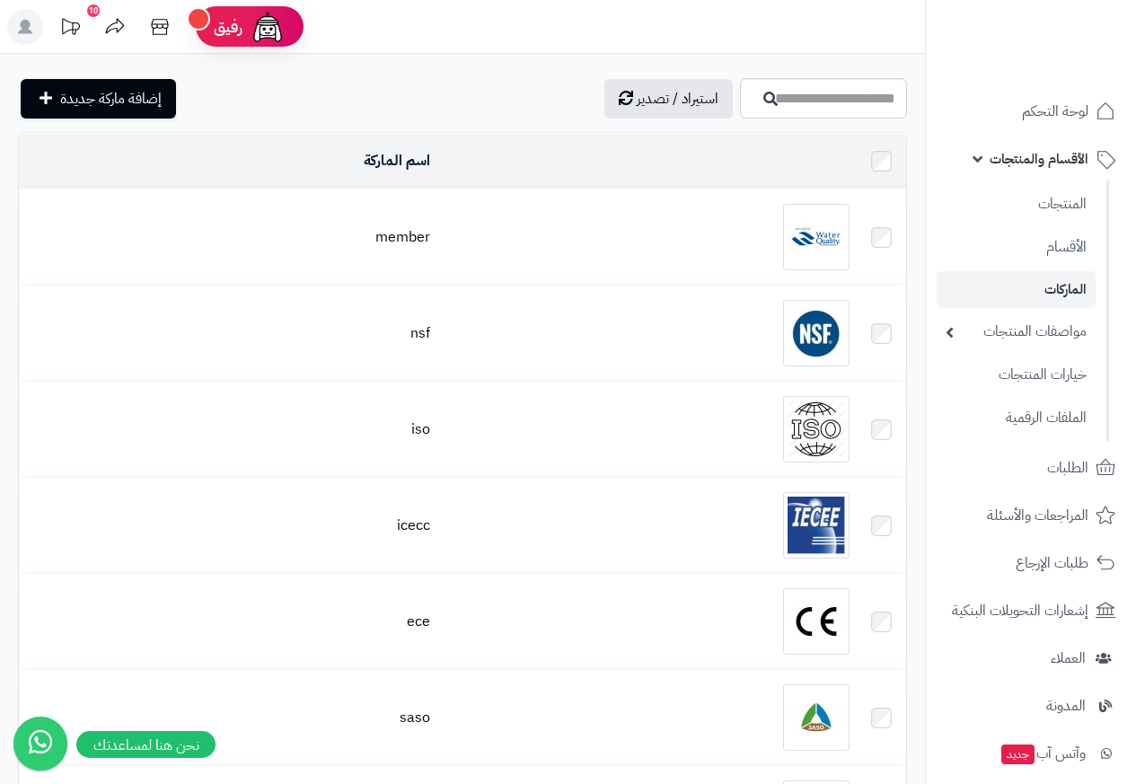
click at [36, 151] on td "اسم الماركة" at bounding box center [228, 161] width 418 height 55
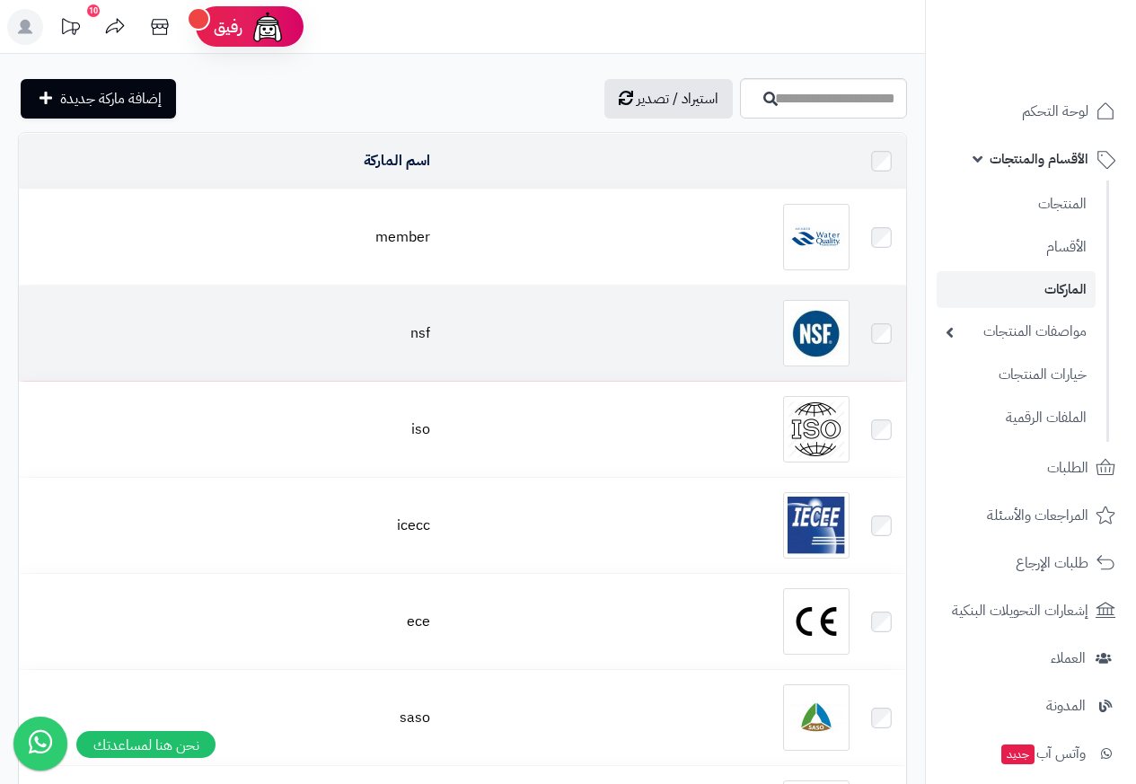
click at [199, 333] on td "nsf" at bounding box center [228, 333] width 418 height 95
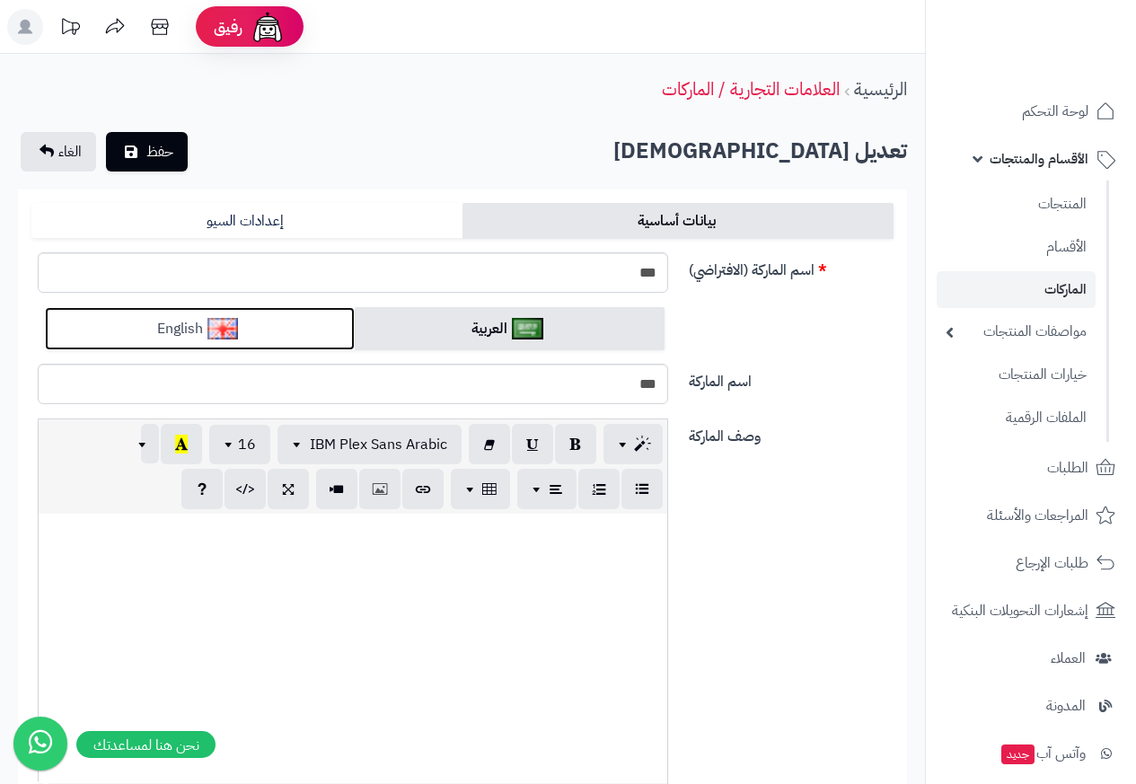
click at [207, 332] on link "English" at bounding box center [200, 329] width 310 height 44
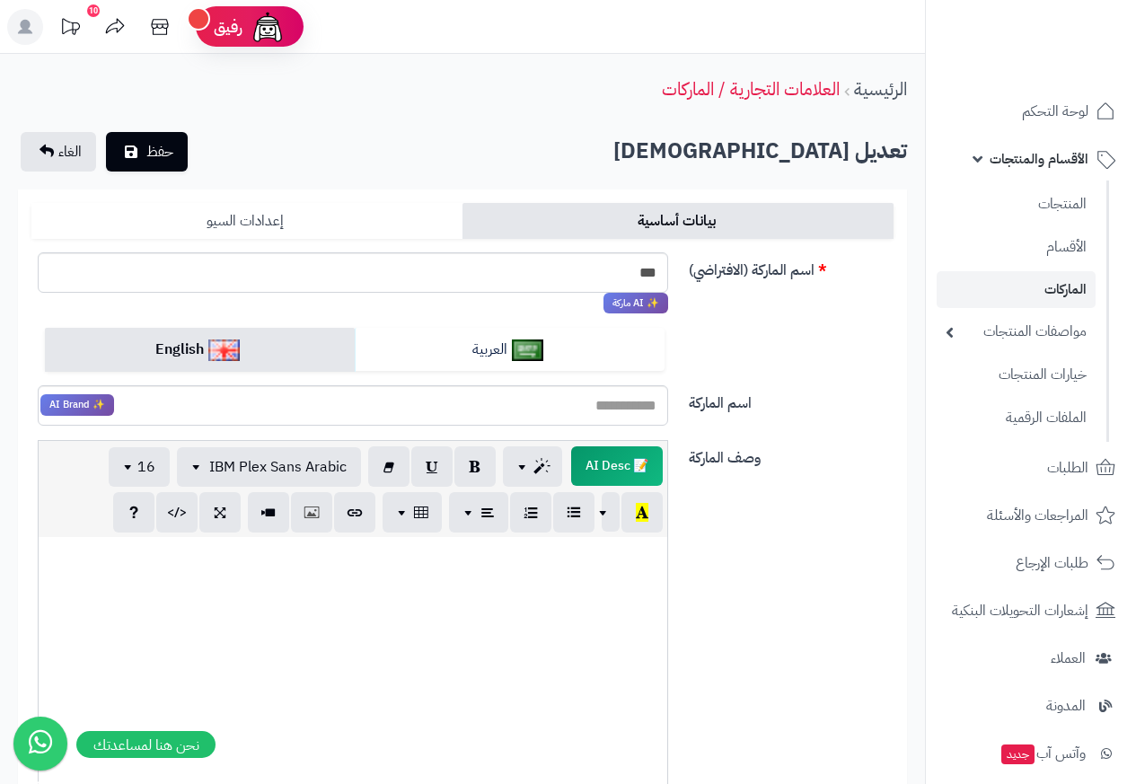
click at [91, 228] on link "إعدادات السيو" at bounding box center [246, 221] width 431 height 36
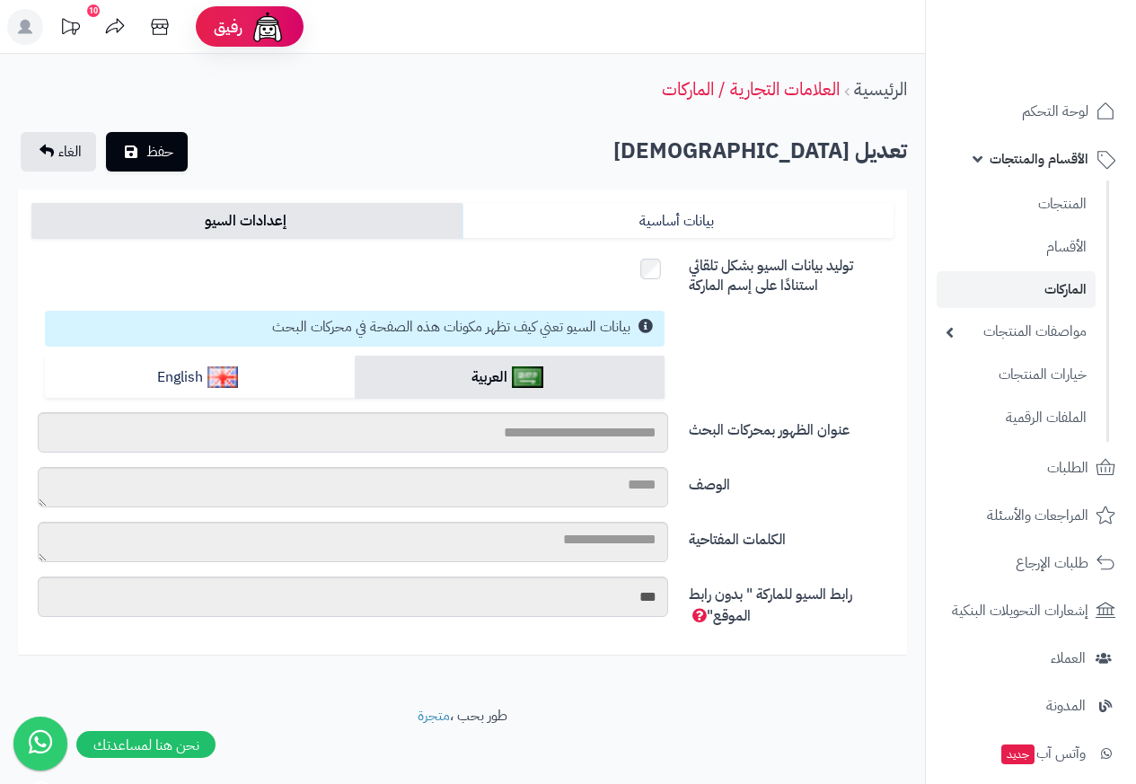
click at [20, 26] on rect at bounding box center [25, 27] width 36 height 36
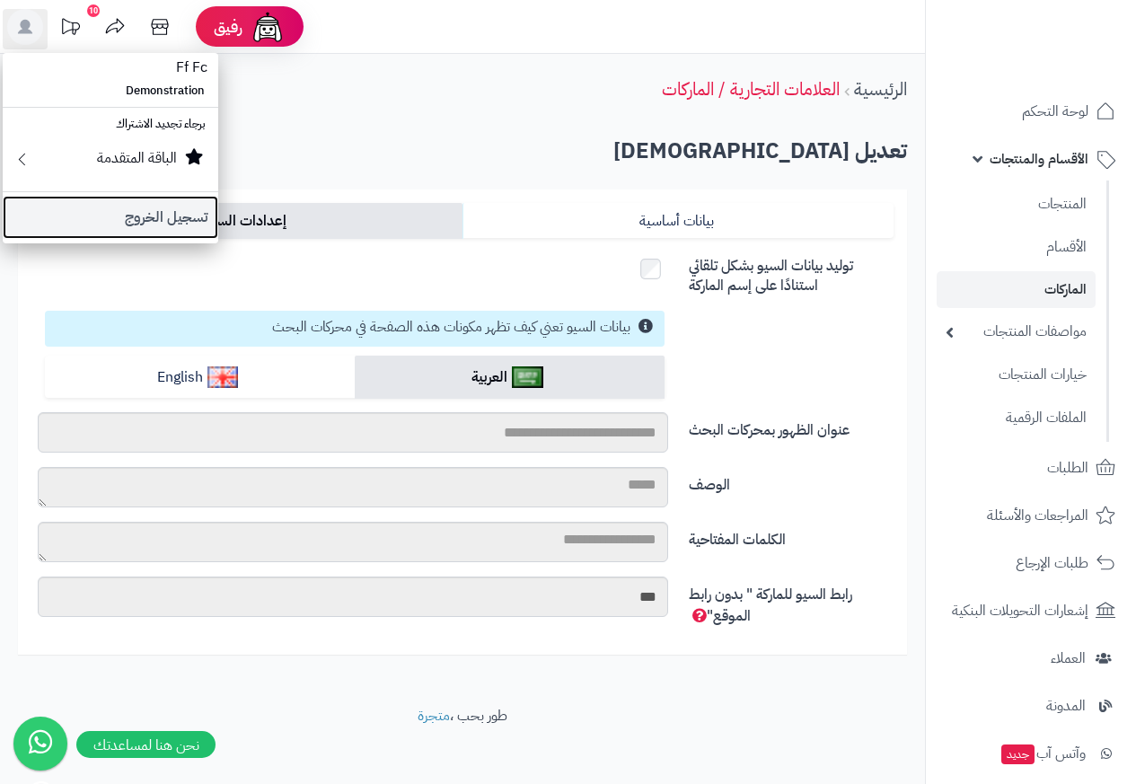
click at [119, 221] on link "تسجيل الخروج" at bounding box center [110, 217] width 215 height 43
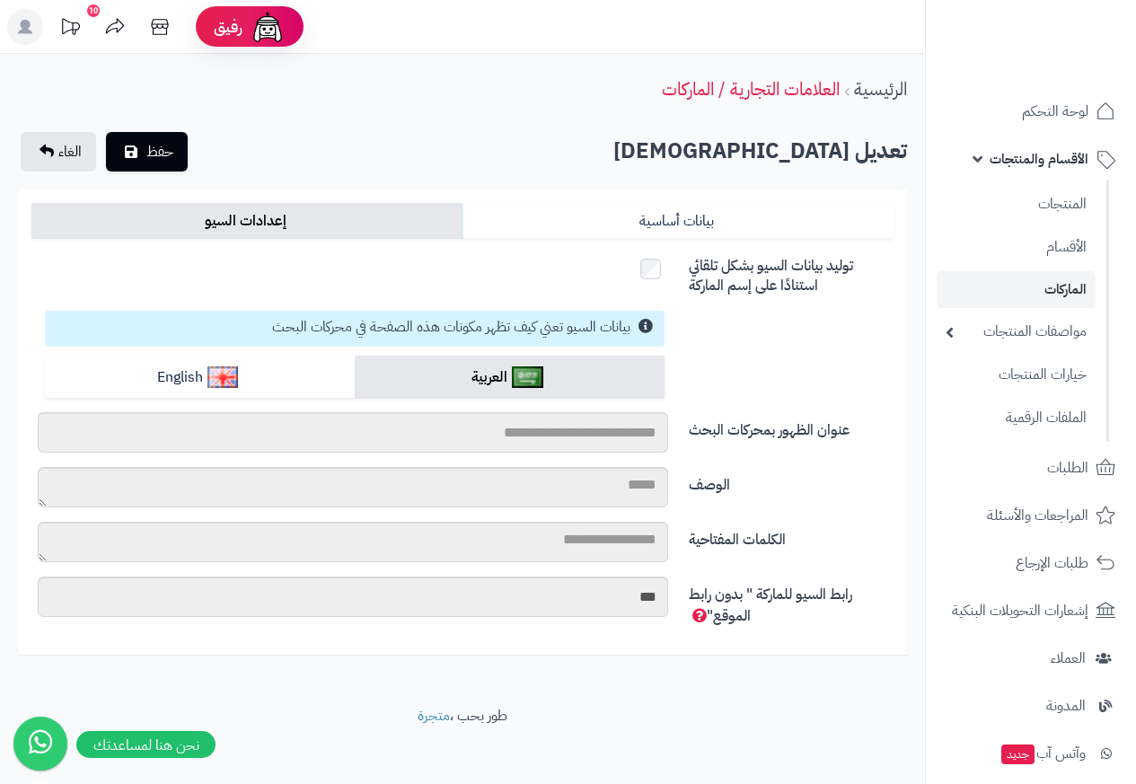
click at [18, 30] on rect at bounding box center [25, 27] width 36 height 36
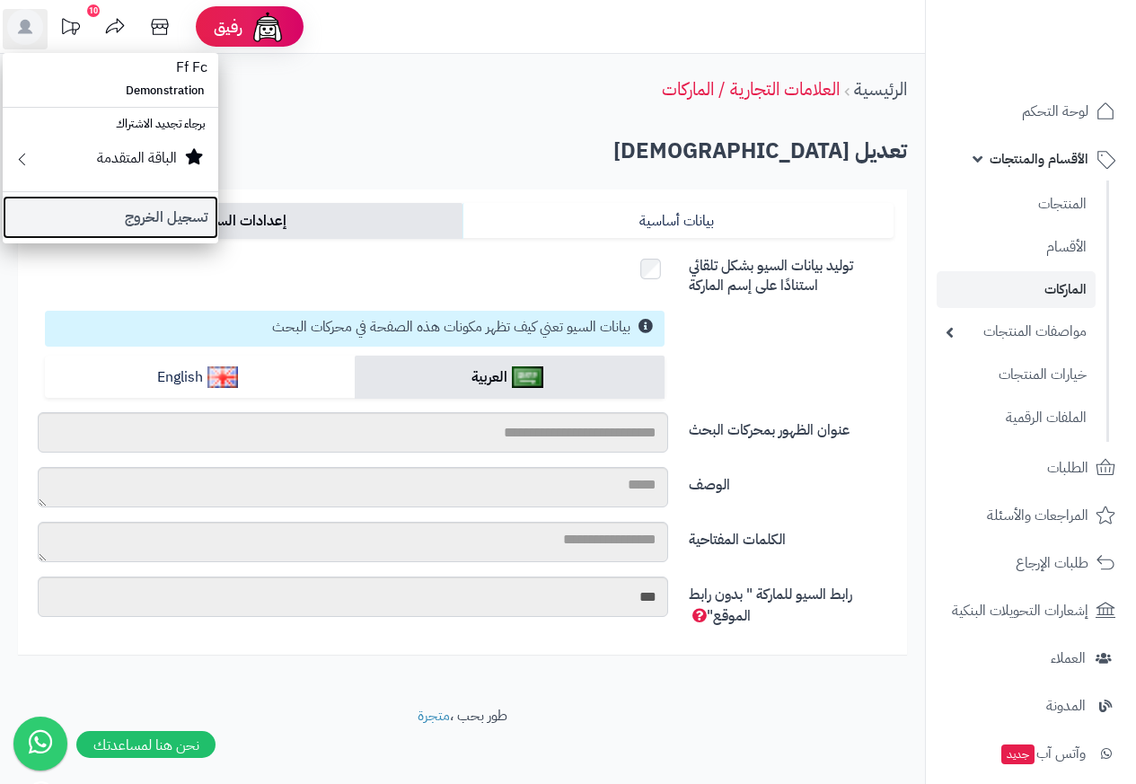
click at [112, 221] on link "تسجيل الخروج" at bounding box center [110, 217] width 215 height 43
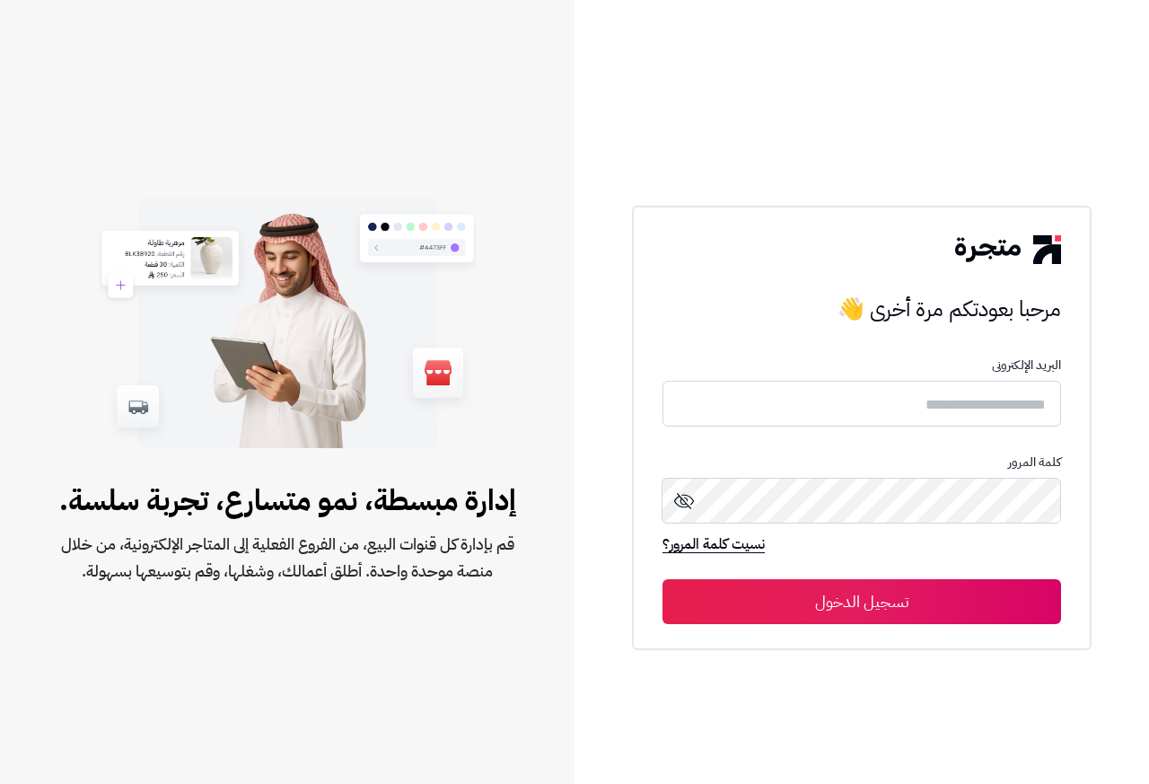
click at [110, 221] on img at bounding box center [287, 323] width 376 height 251
click at [805, 390] on input "text" at bounding box center [862, 404] width 399 height 48
paste input "**********"
type input "**********"
click at [804, 607] on button "تسجيل الدخول" at bounding box center [862, 601] width 399 height 45
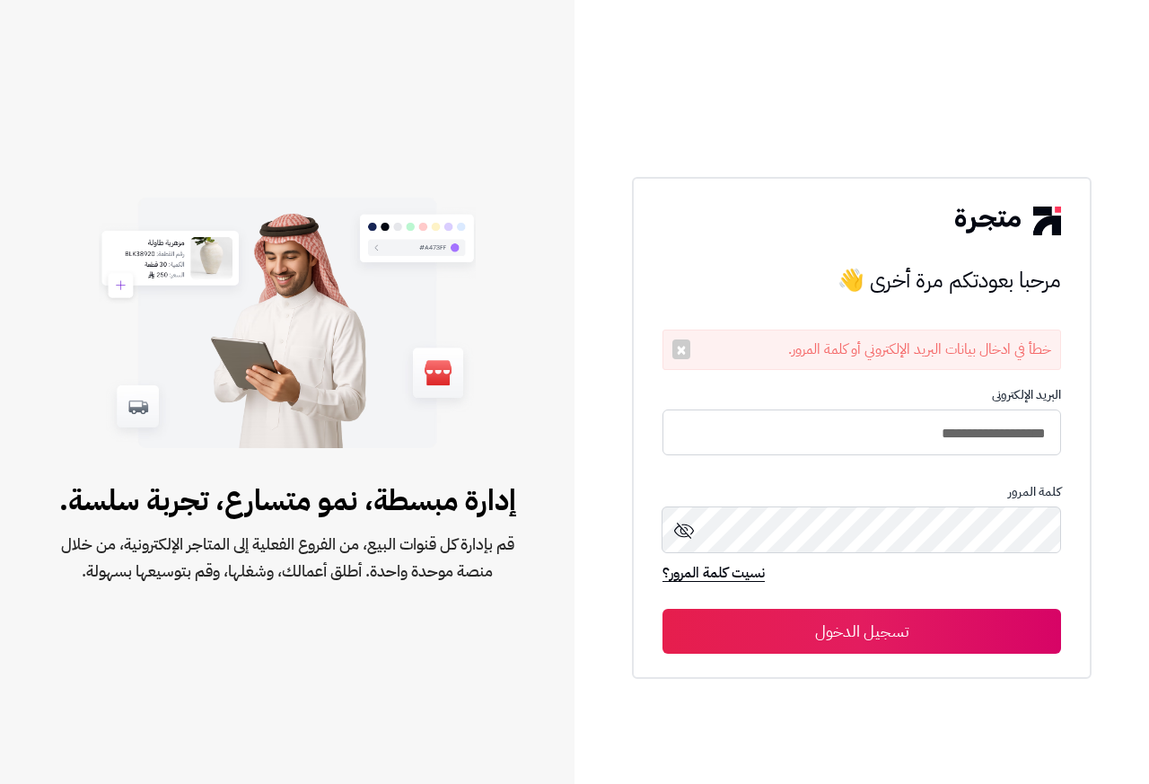
click at [809, 605] on form "**********" at bounding box center [862, 521] width 399 height 266
click at [835, 431] on input "**********" at bounding box center [862, 433] width 399 height 48
click at [829, 492] on p "كلمة المرور" at bounding box center [862, 492] width 399 height 14
click at [804, 605] on form "**********" at bounding box center [862, 521] width 399 height 266
click at [671, 497] on p "كلمة المرور" at bounding box center [862, 492] width 399 height 14
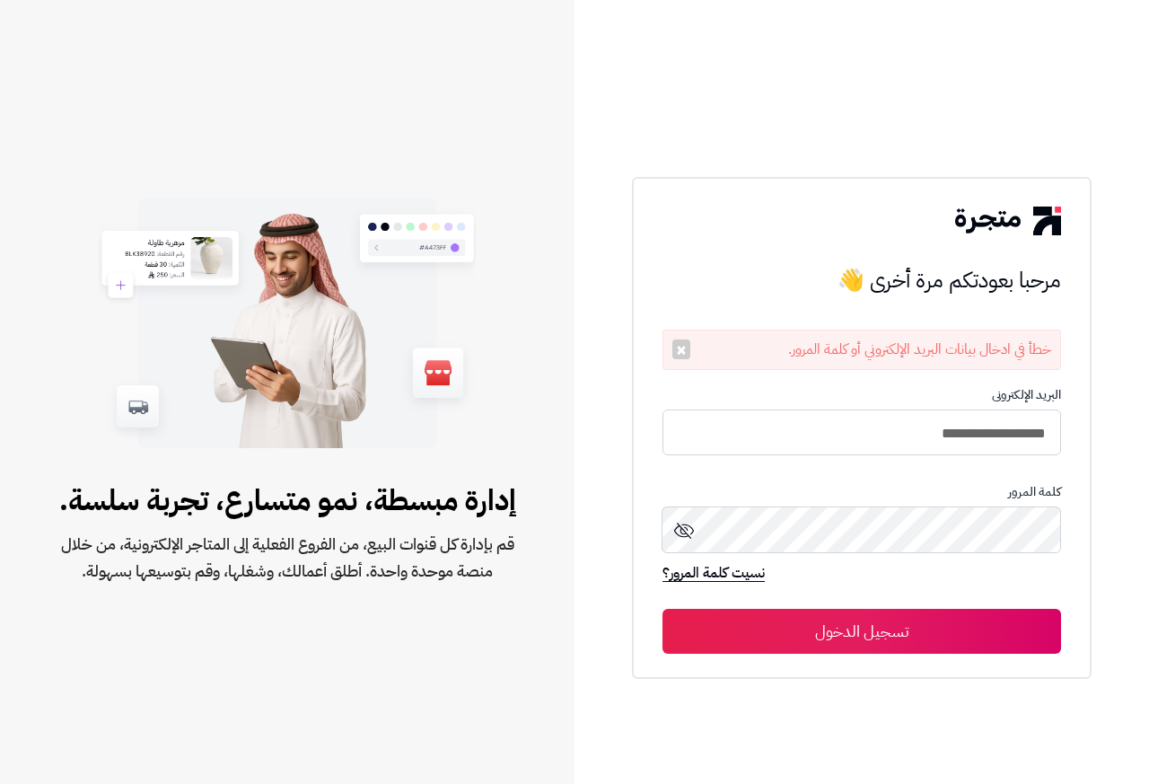
click at [679, 537] on icon at bounding box center [684, 531] width 22 height 22
click at [828, 629] on button "تسجيل الدخول" at bounding box center [862, 631] width 399 height 45
